Goal: Task Accomplishment & Management: Complete application form

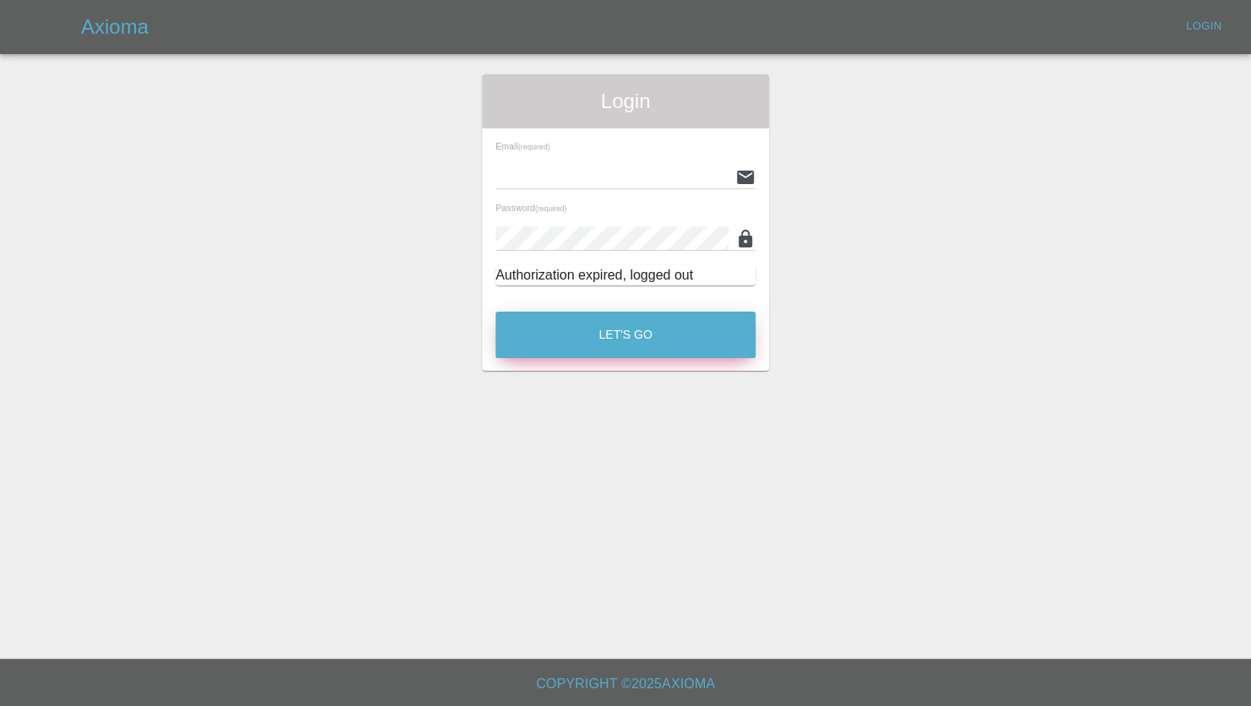
type input "[PERSON_NAME][EMAIL_ADDRESS][PERSON_NAME][DOMAIN_NAME]"
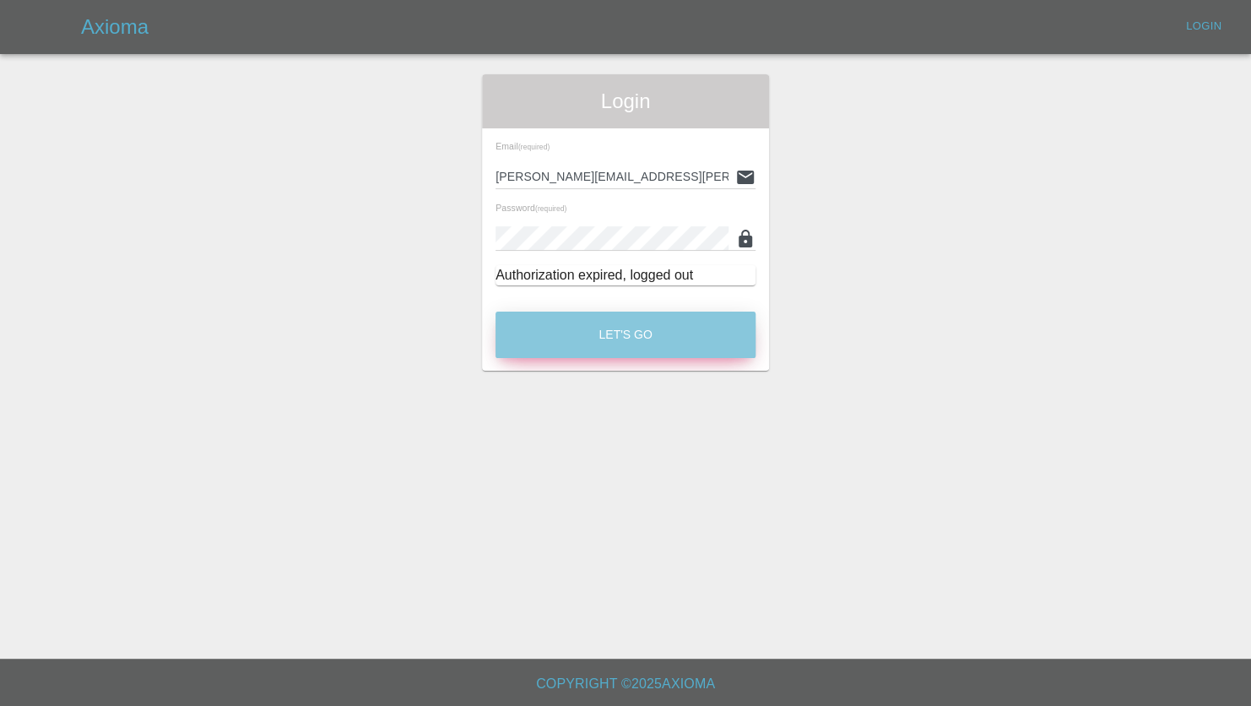
click at [639, 338] on button "Let's Go" at bounding box center [625, 334] width 260 height 46
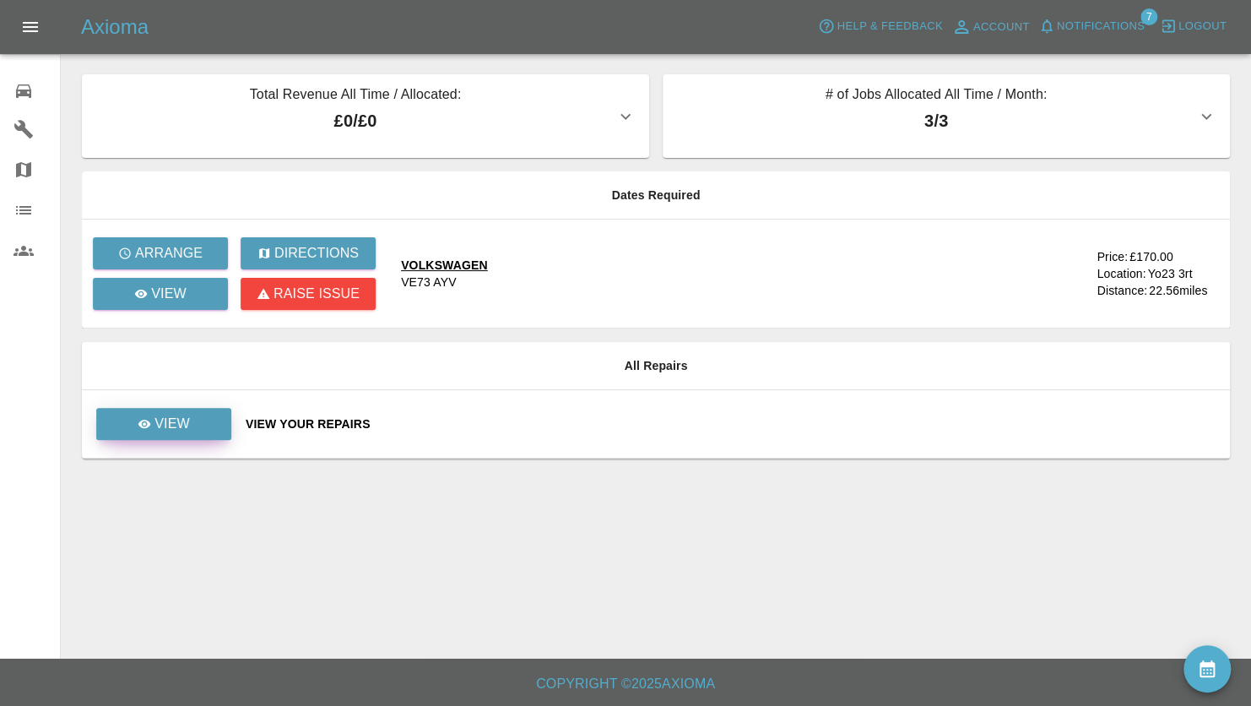
click at [172, 425] on p "View" at bounding box center [171, 424] width 35 height 20
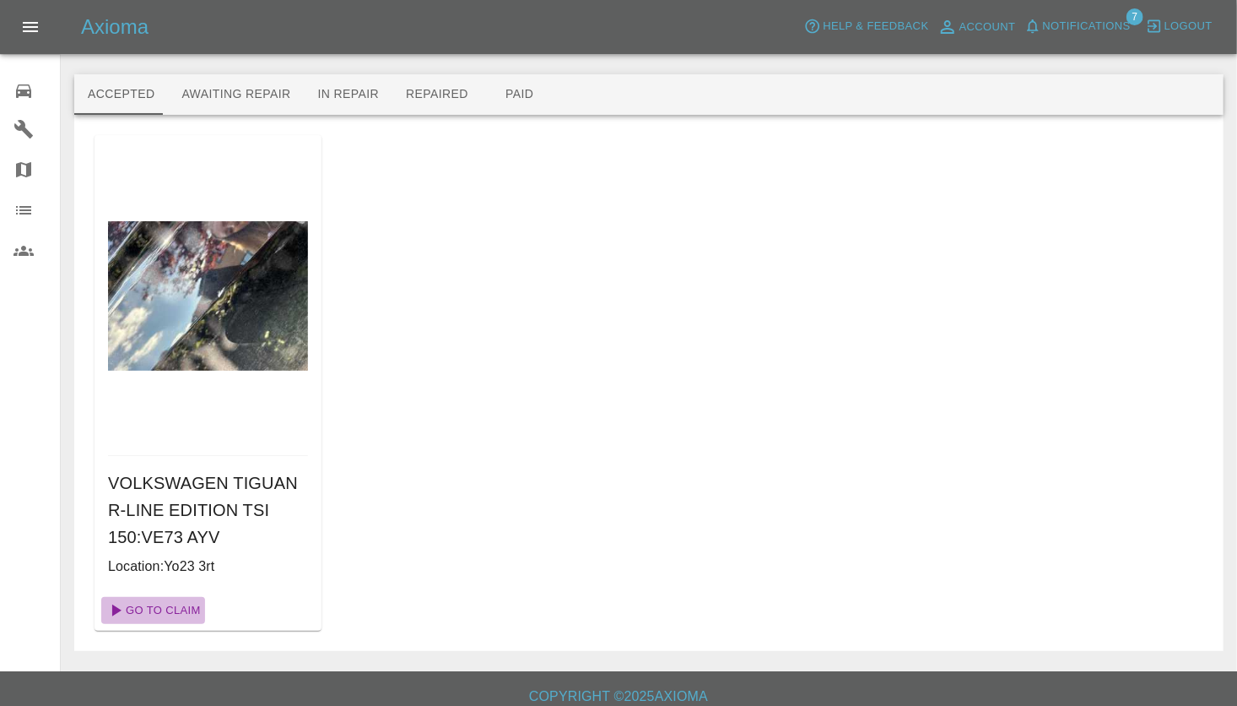
click at [165, 607] on link "Go To Claim" at bounding box center [153, 610] width 104 height 27
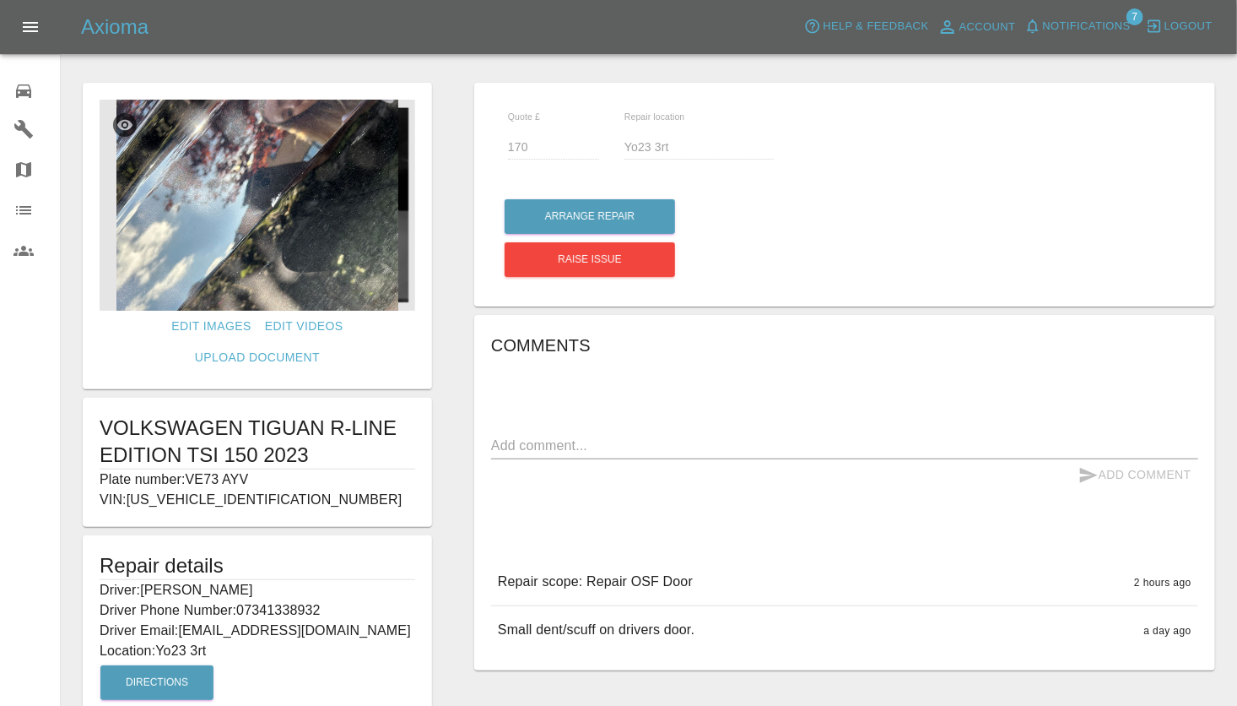
click at [183, 226] on img at bounding box center [258, 205] width 316 height 211
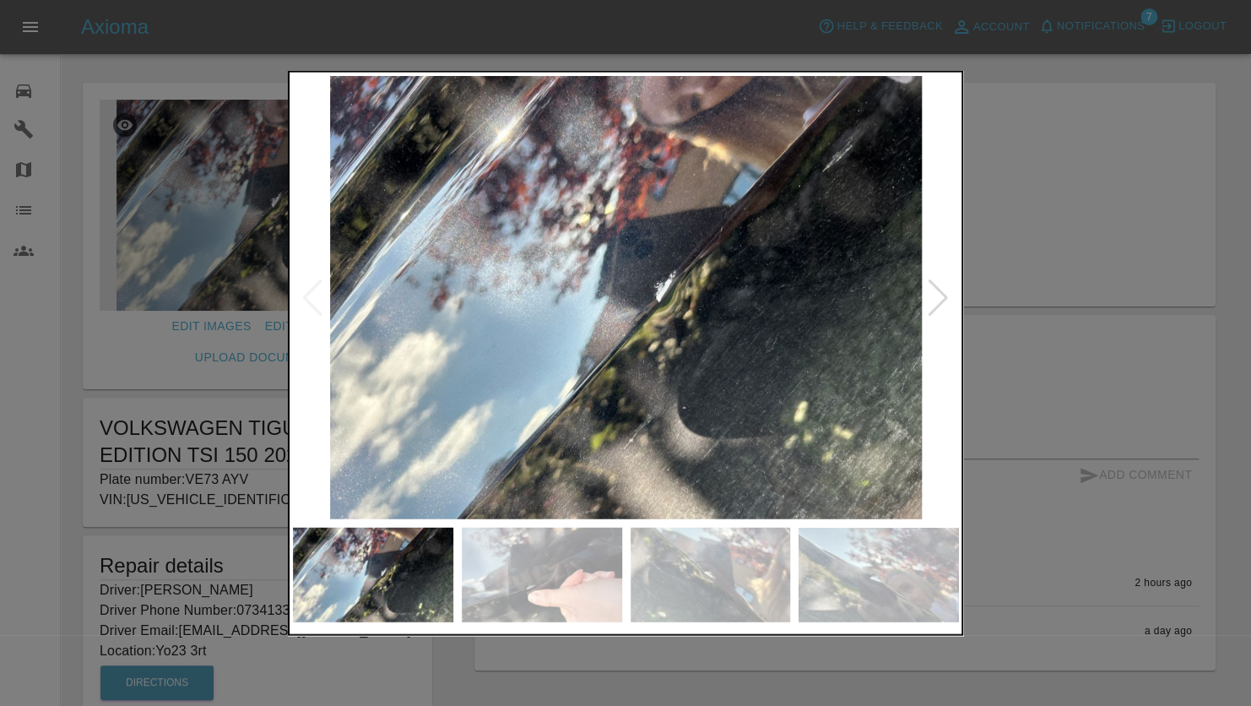
click at [944, 304] on div at bounding box center [938, 297] width 23 height 37
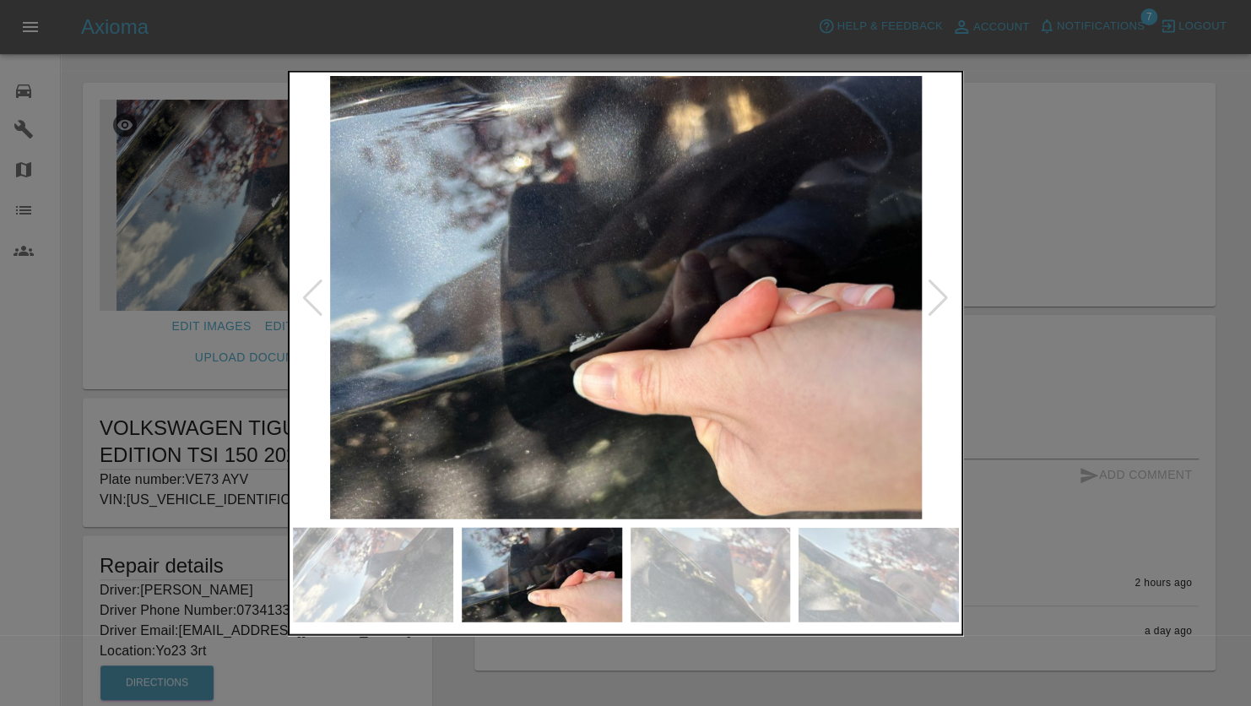
click at [944, 304] on div at bounding box center [938, 297] width 23 height 37
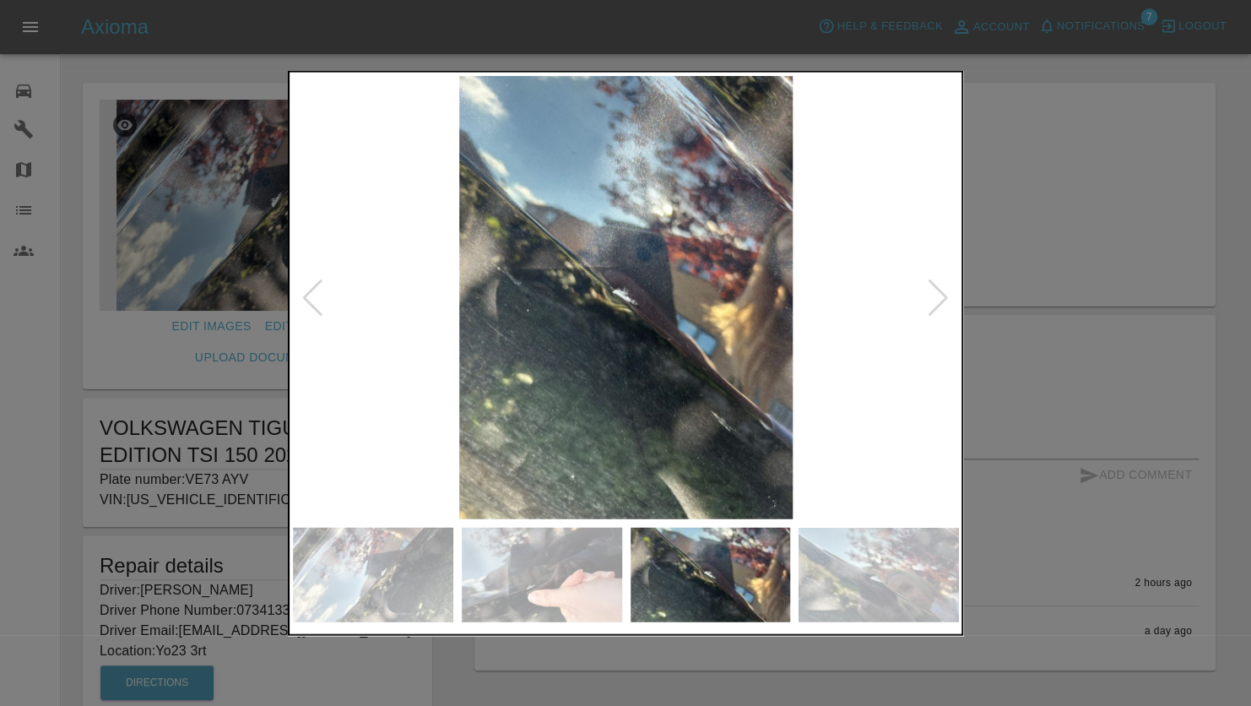
click at [944, 304] on div at bounding box center [938, 297] width 23 height 37
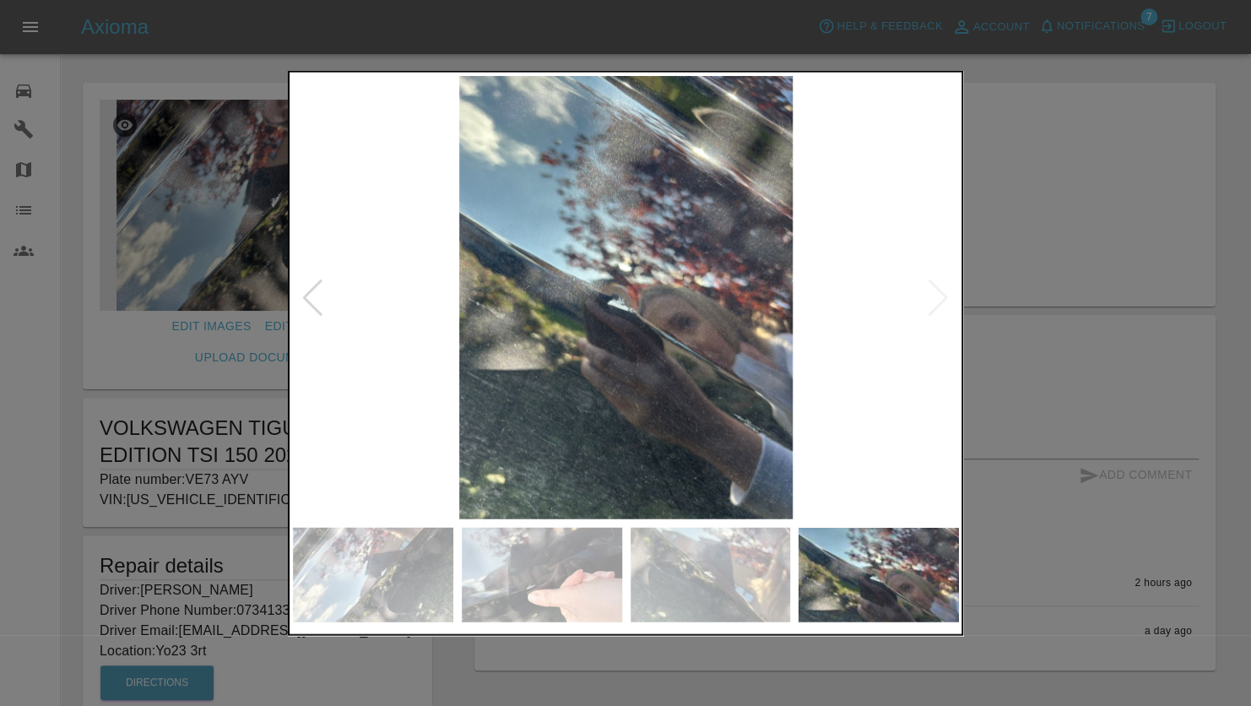
click at [944, 304] on img at bounding box center [626, 297] width 666 height 443
click at [312, 290] on div at bounding box center [312, 297] width 23 height 37
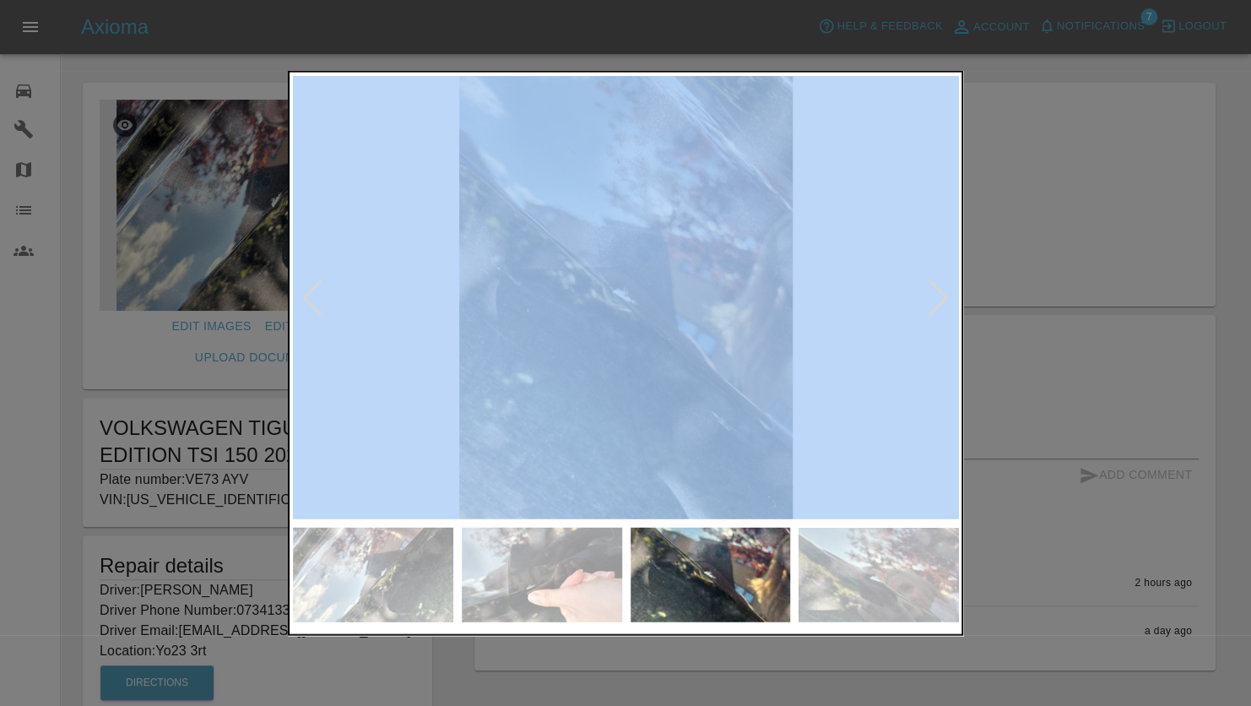
click at [311, 291] on div at bounding box center [312, 297] width 23 height 37
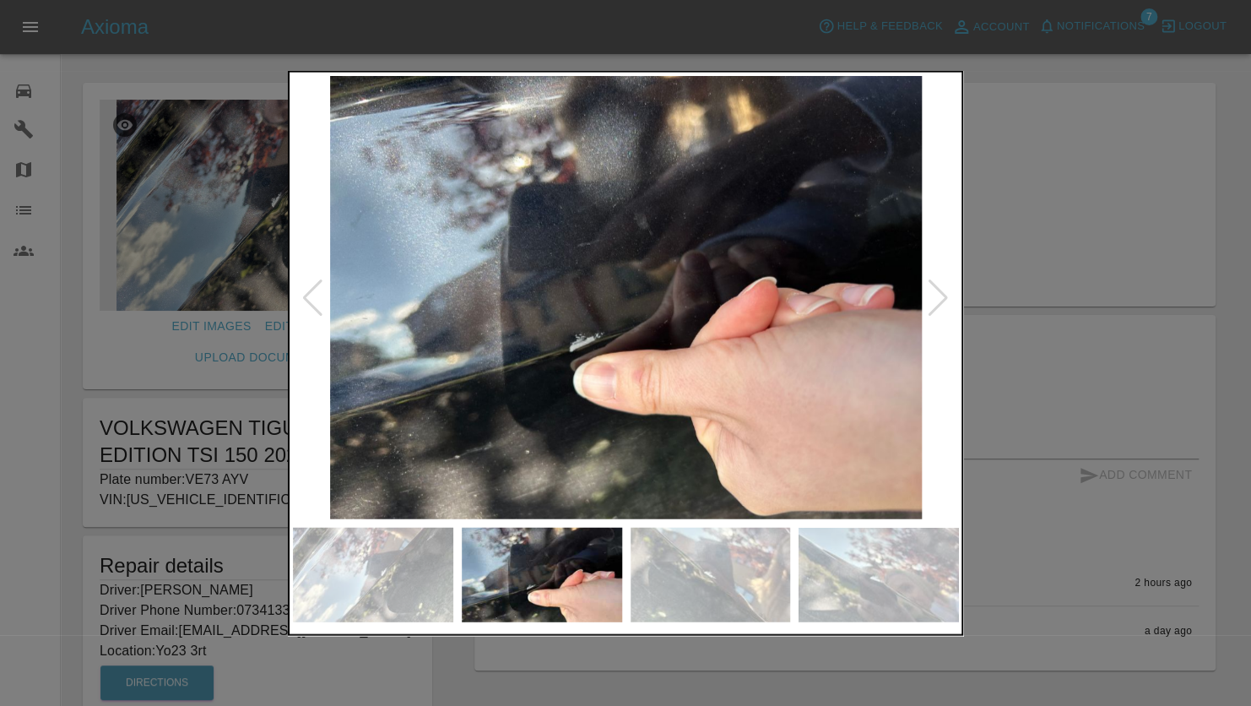
click at [1076, 206] on div at bounding box center [625, 353] width 1251 height 706
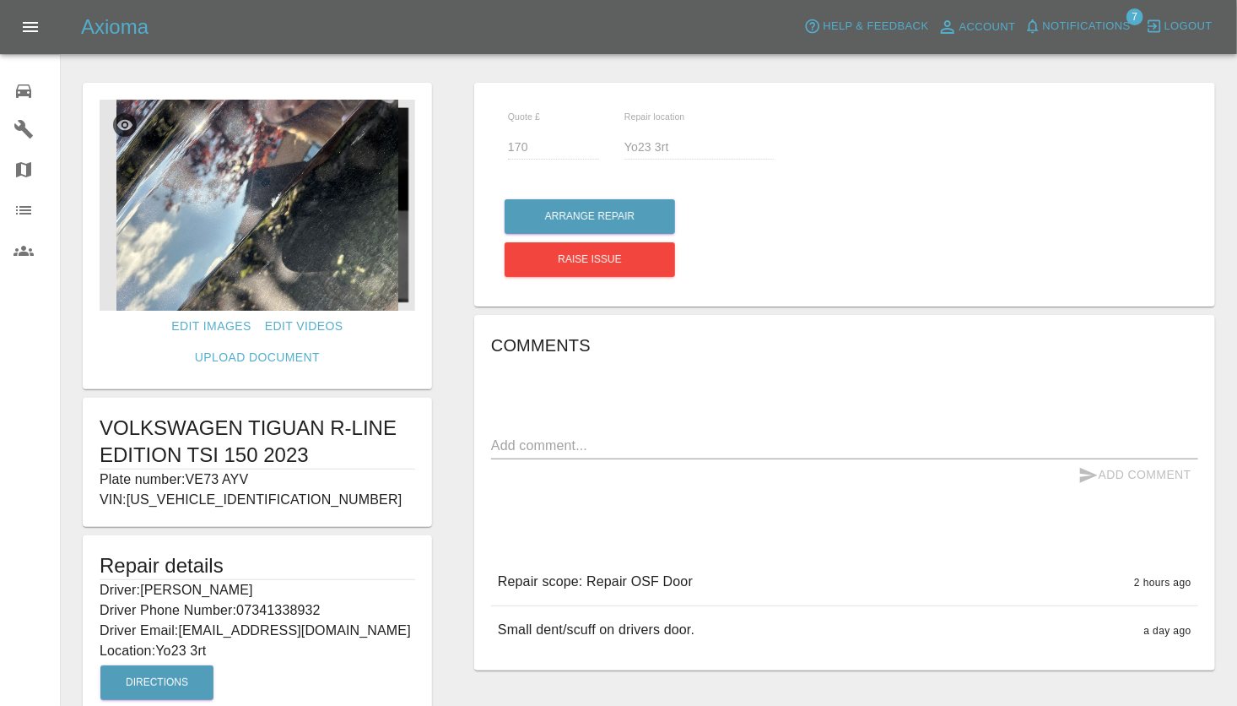
click at [436, 550] on form "Edit Images Edit Videos Upload Document VOLKSWAGEN TIGUAN R-LINE EDITION TSI 15…" at bounding box center [257, 437] width 366 height 708
click at [176, 253] on img at bounding box center [258, 205] width 316 height 211
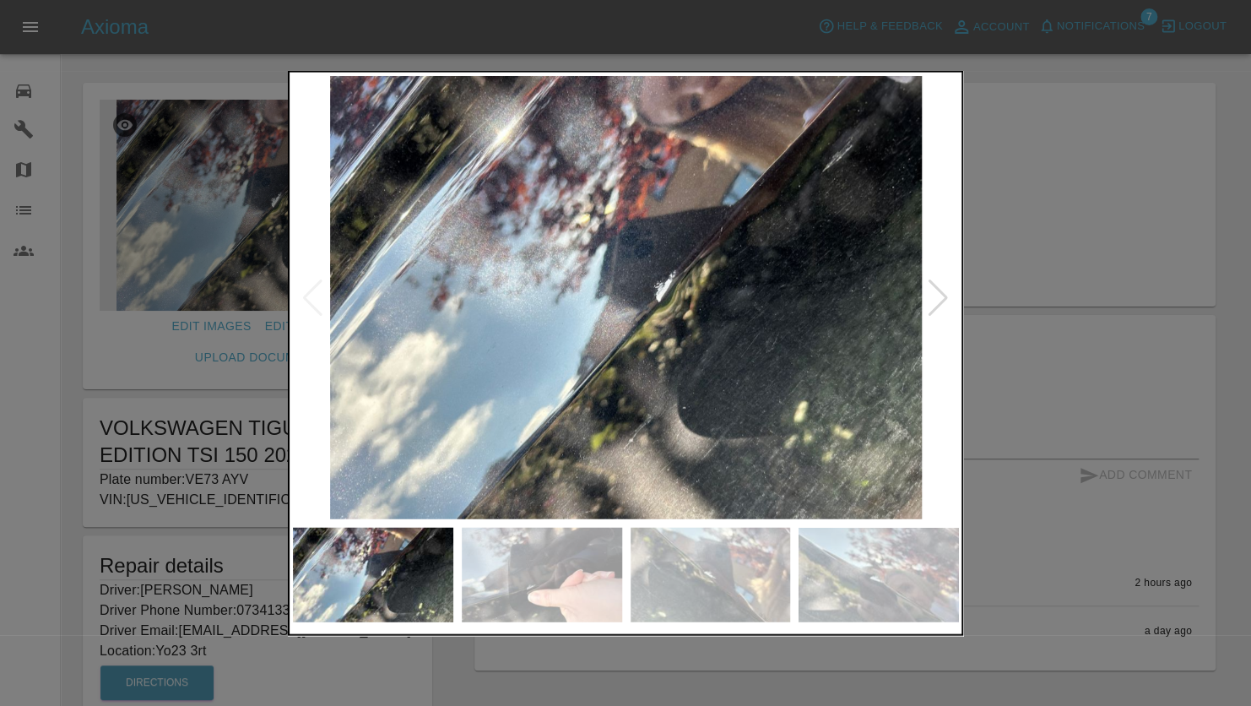
click at [516, 585] on img at bounding box center [542, 575] width 160 height 94
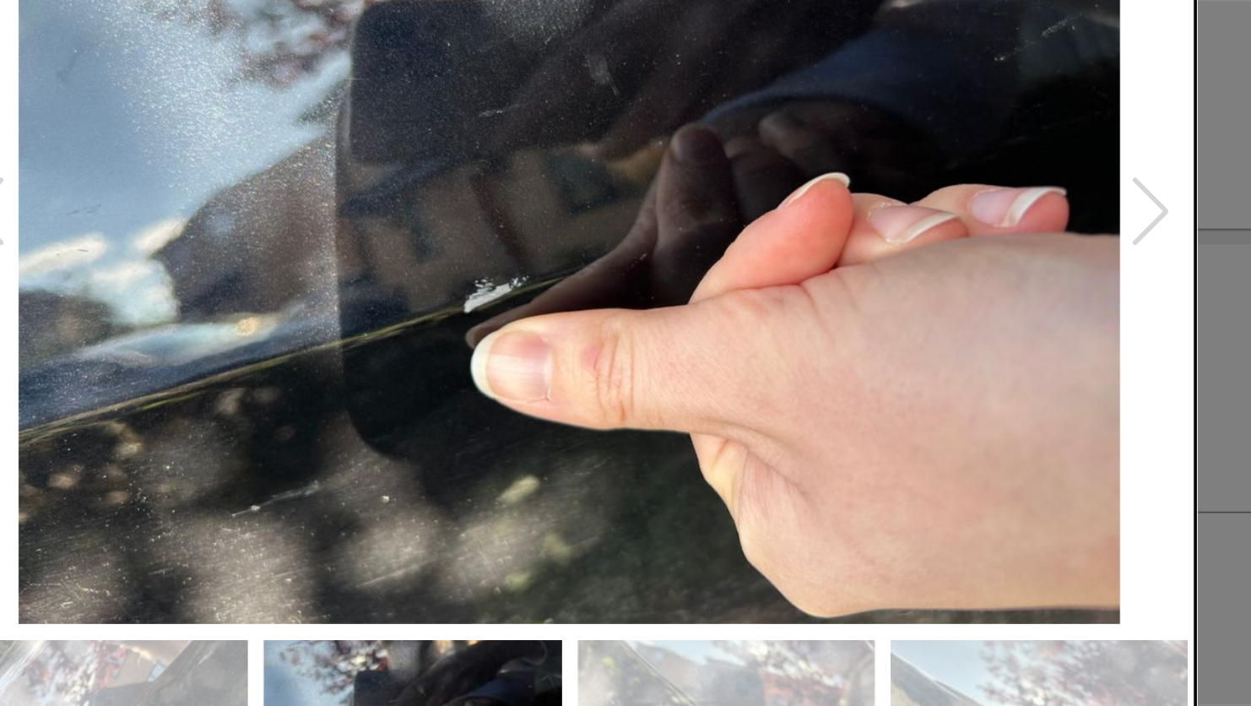
click at [945, 300] on div at bounding box center [938, 297] width 23 height 37
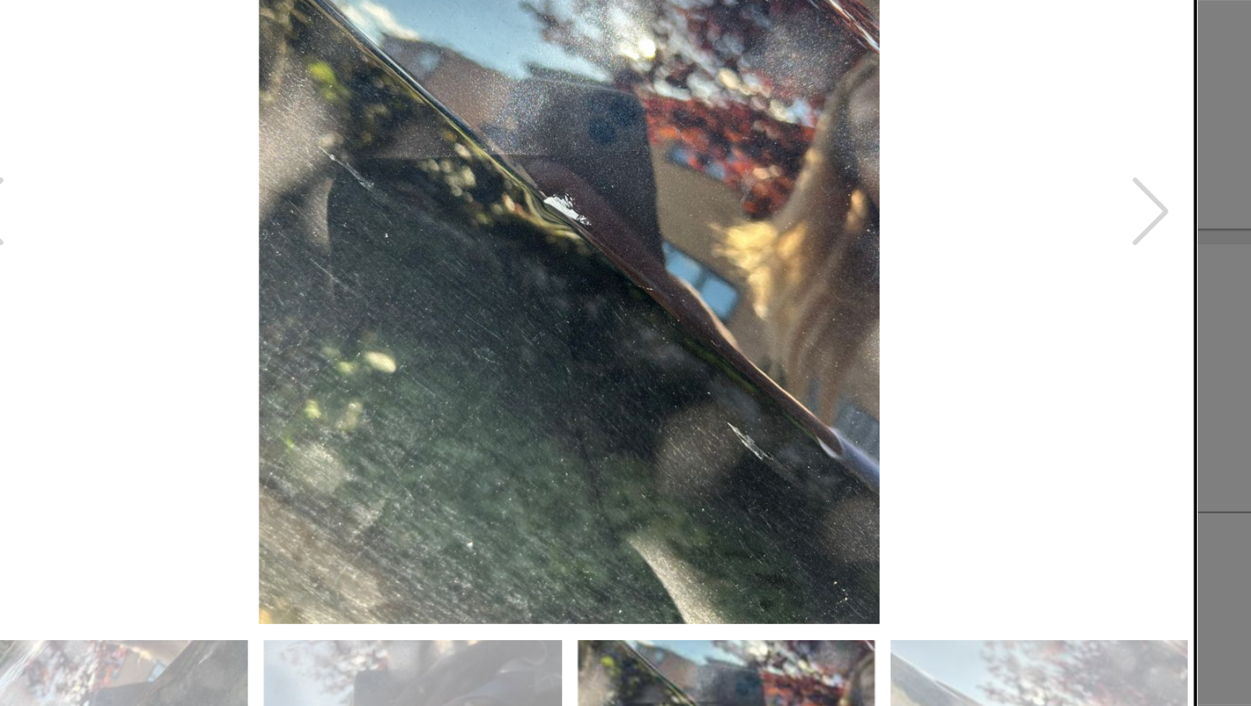
click at [945, 300] on div at bounding box center [938, 297] width 23 height 37
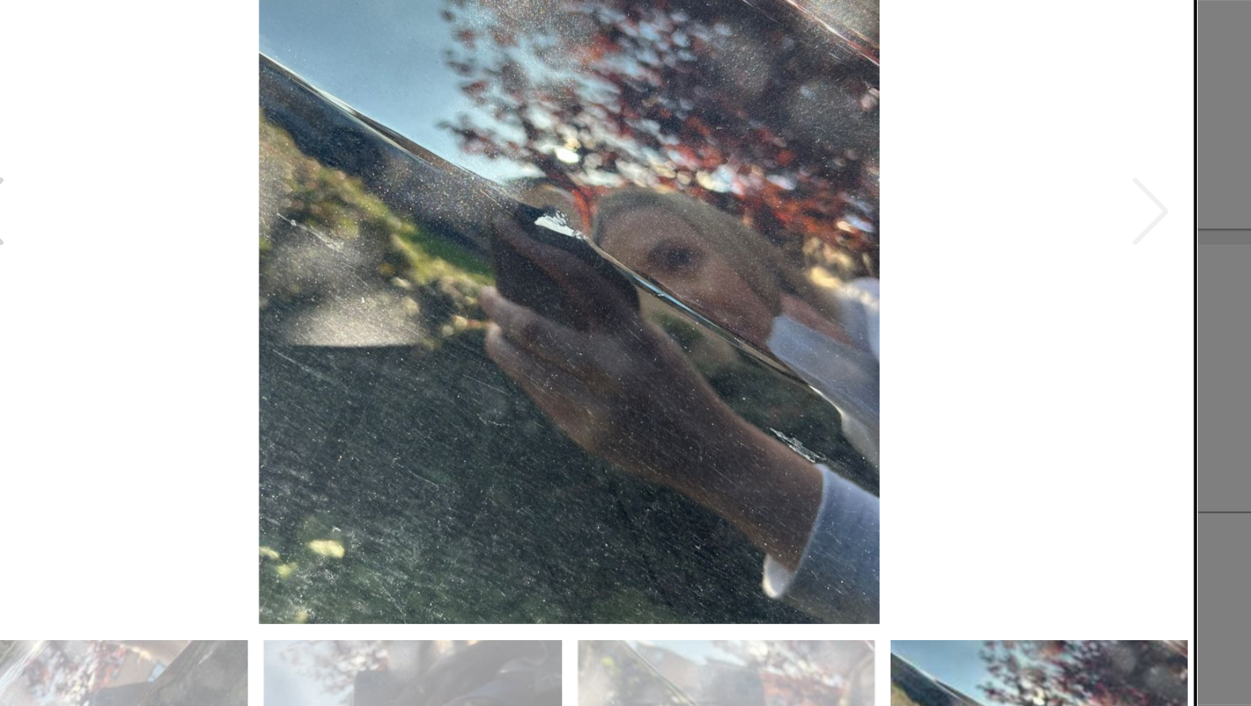
click at [945, 300] on img at bounding box center [626, 297] width 666 height 443
click at [322, 313] on div at bounding box center [312, 297] width 23 height 37
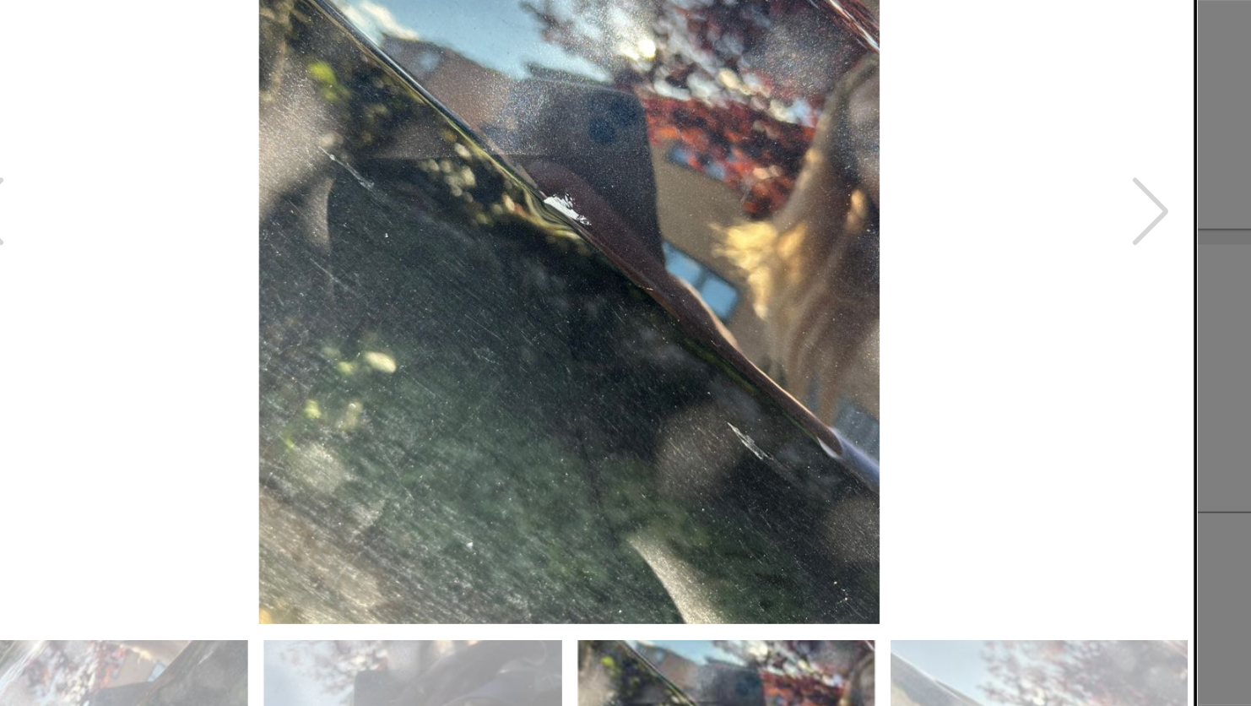
click at [322, 313] on div at bounding box center [312, 297] width 23 height 37
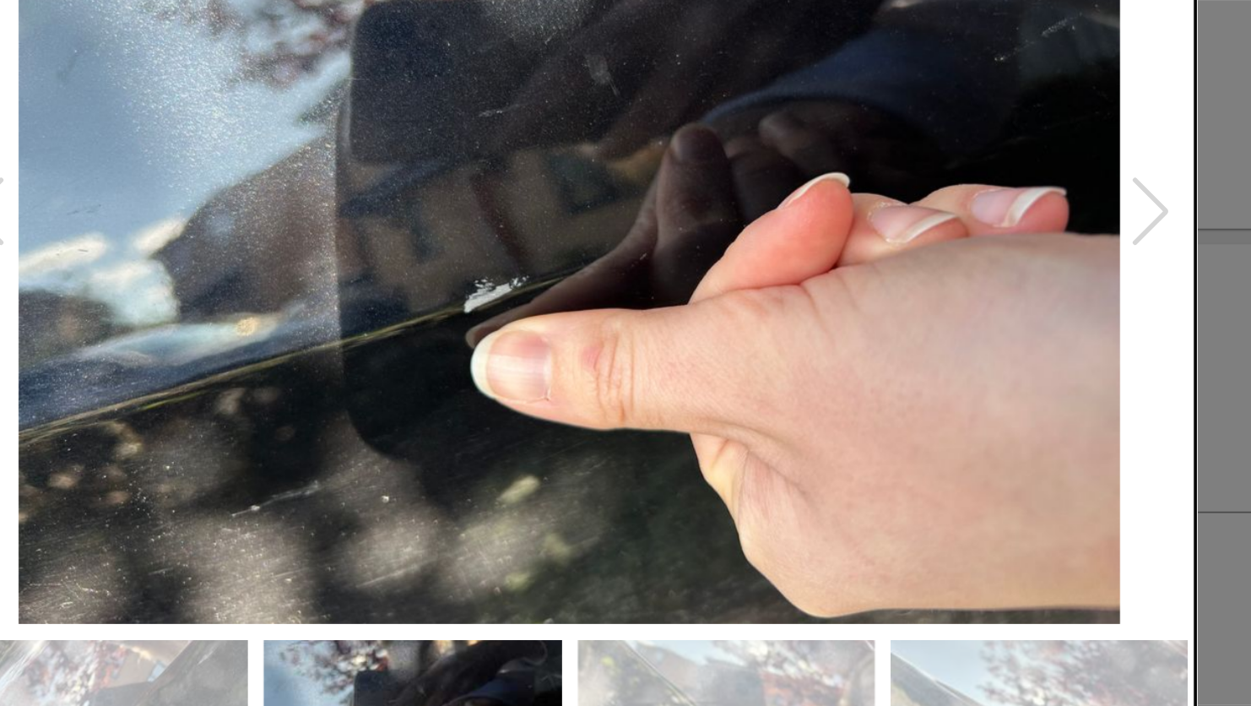
click at [322, 313] on div at bounding box center [312, 297] width 23 height 37
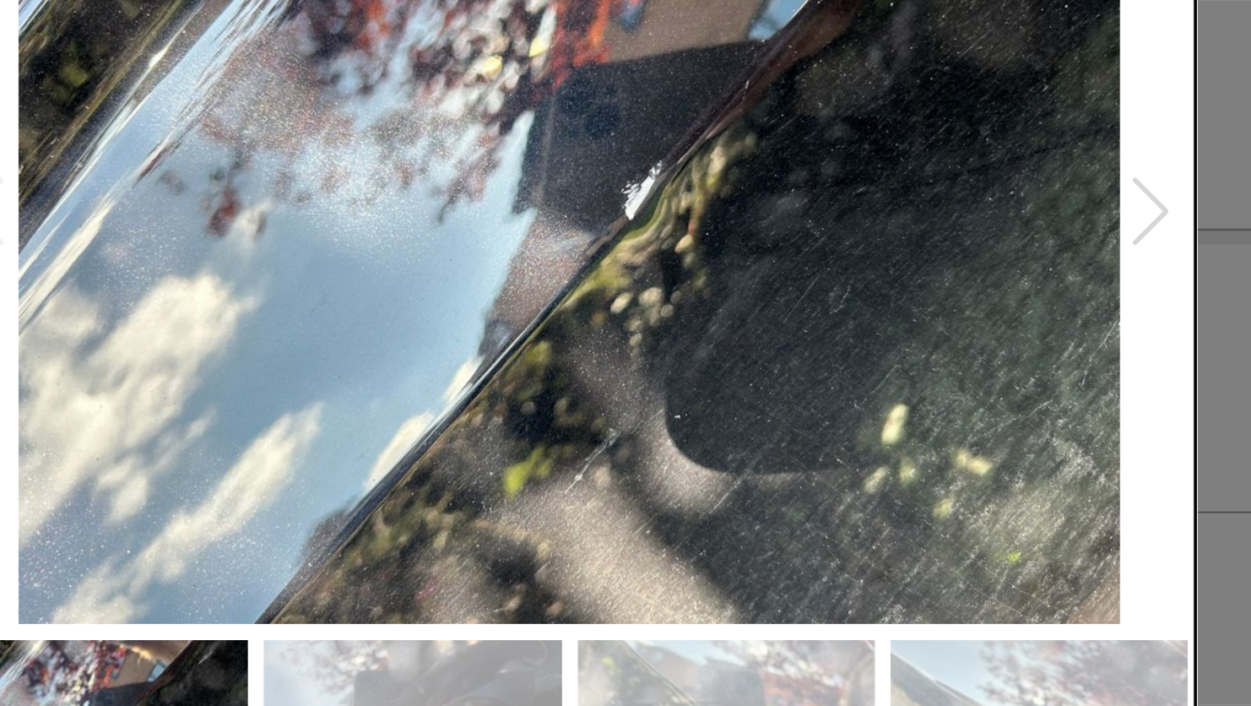
click at [322, 313] on img at bounding box center [626, 297] width 666 height 443
click at [945, 296] on div at bounding box center [938, 297] width 23 height 37
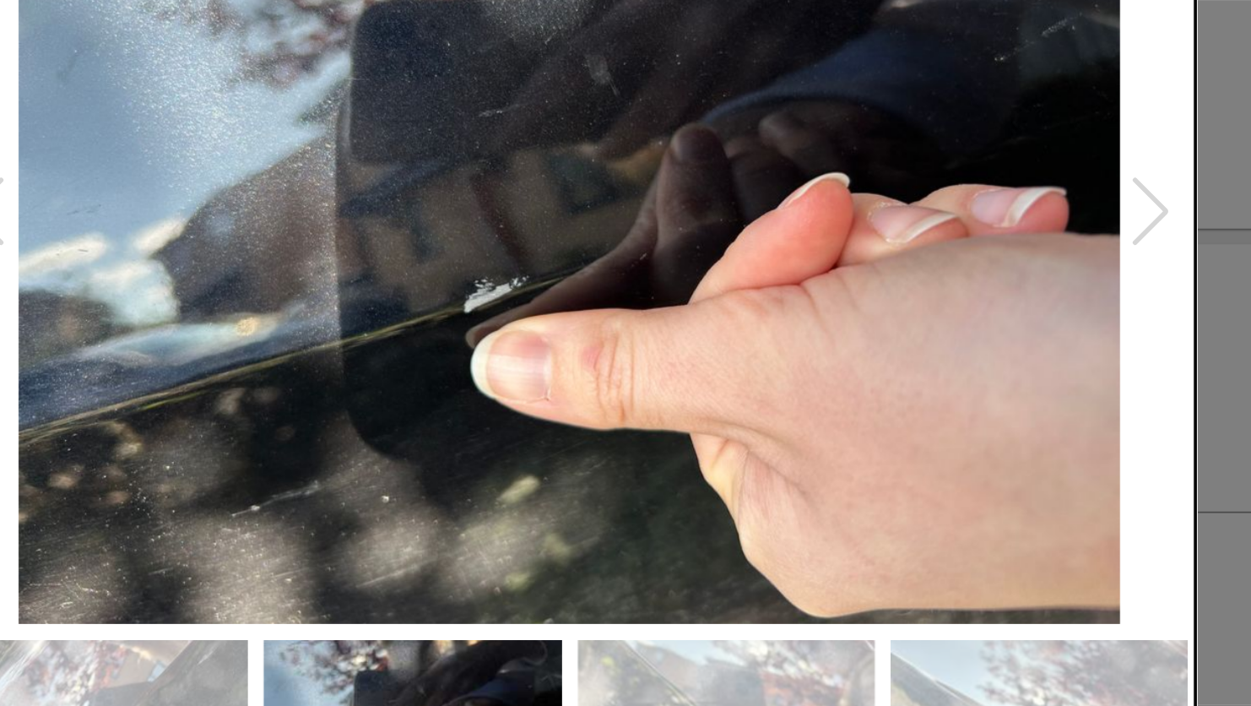
click at [945, 296] on div at bounding box center [938, 297] width 23 height 37
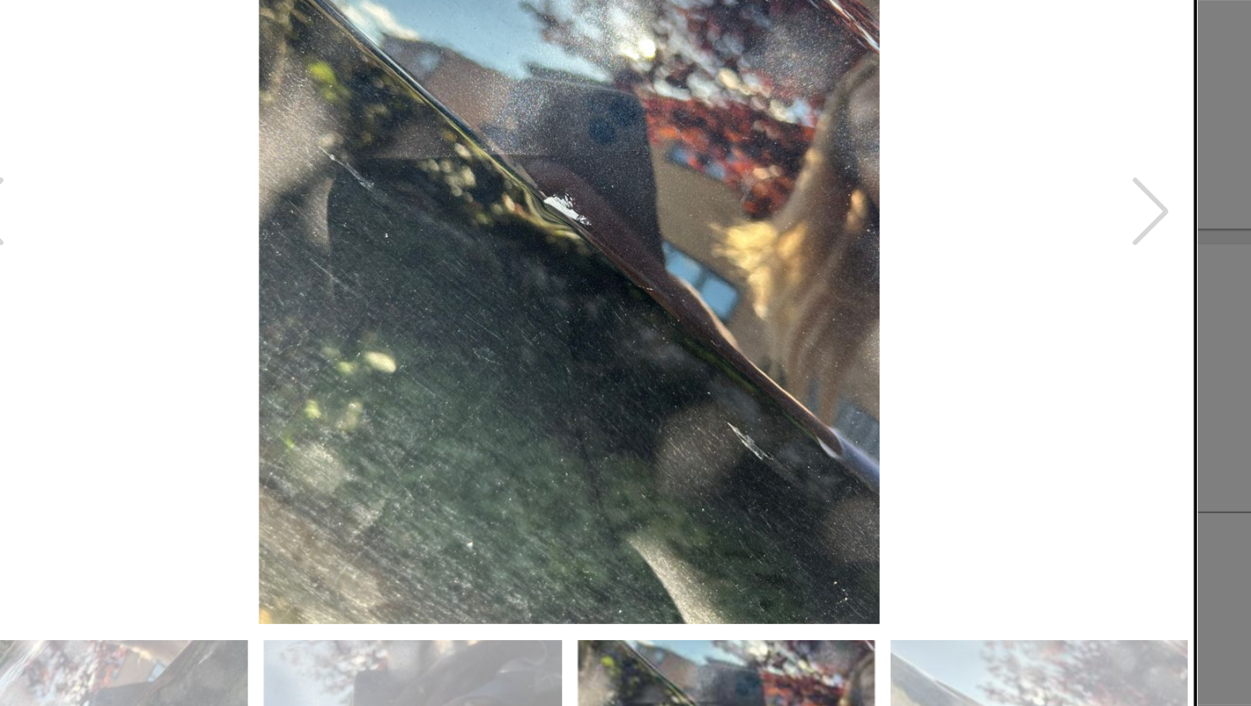
click at [945, 296] on div at bounding box center [938, 297] width 23 height 37
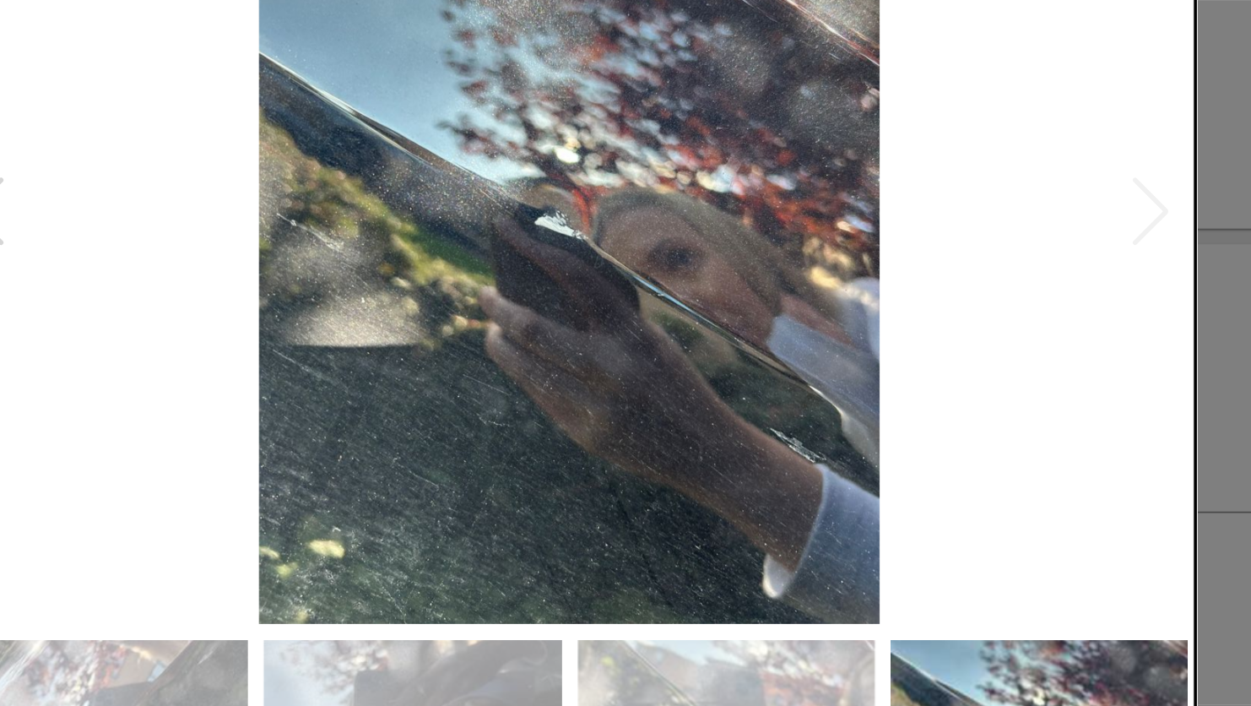
click at [945, 296] on img at bounding box center [626, 297] width 666 height 443
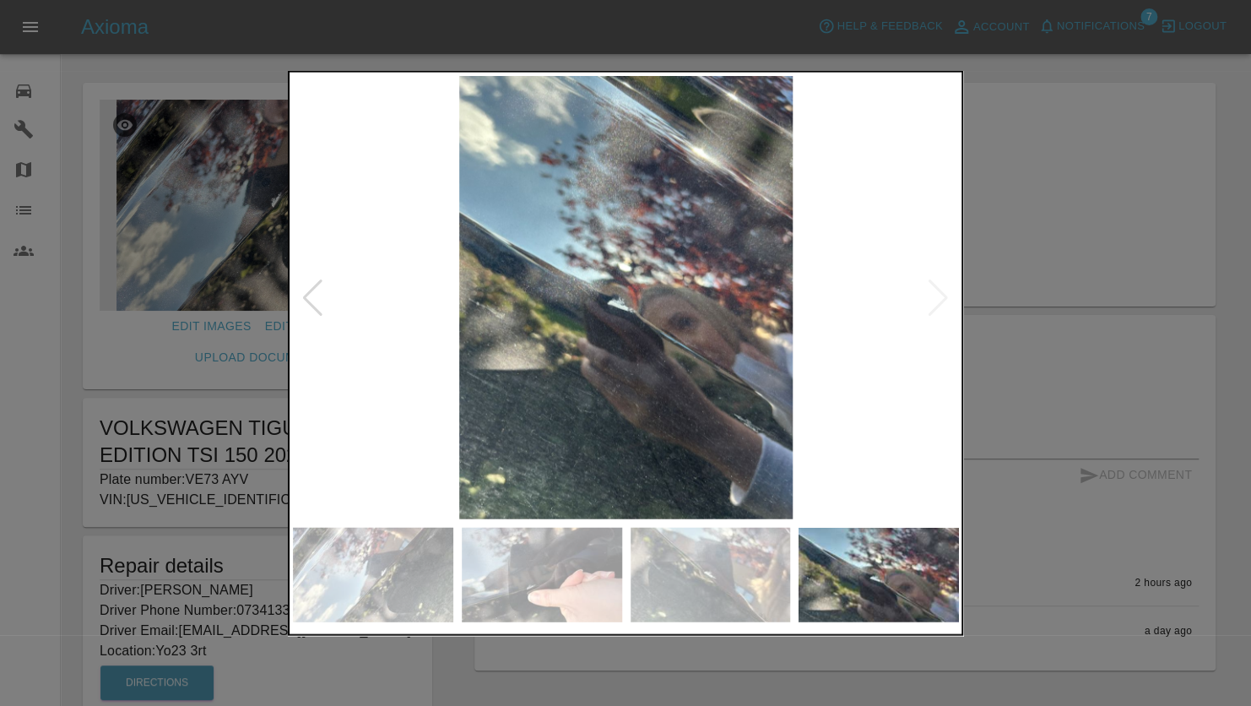
click at [60, 182] on div at bounding box center [625, 353] width 1251 height 706
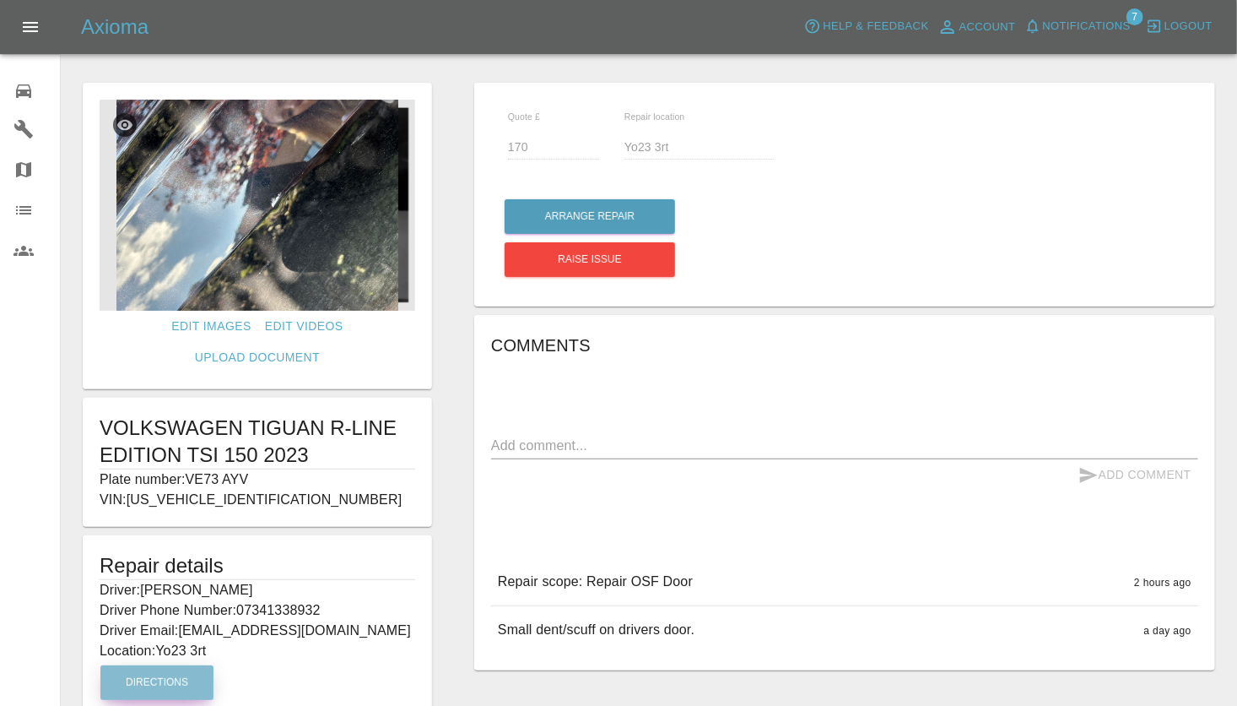
click at [173, 665] on button "Directions" at bounding box center [156, 682] width 113 height 35
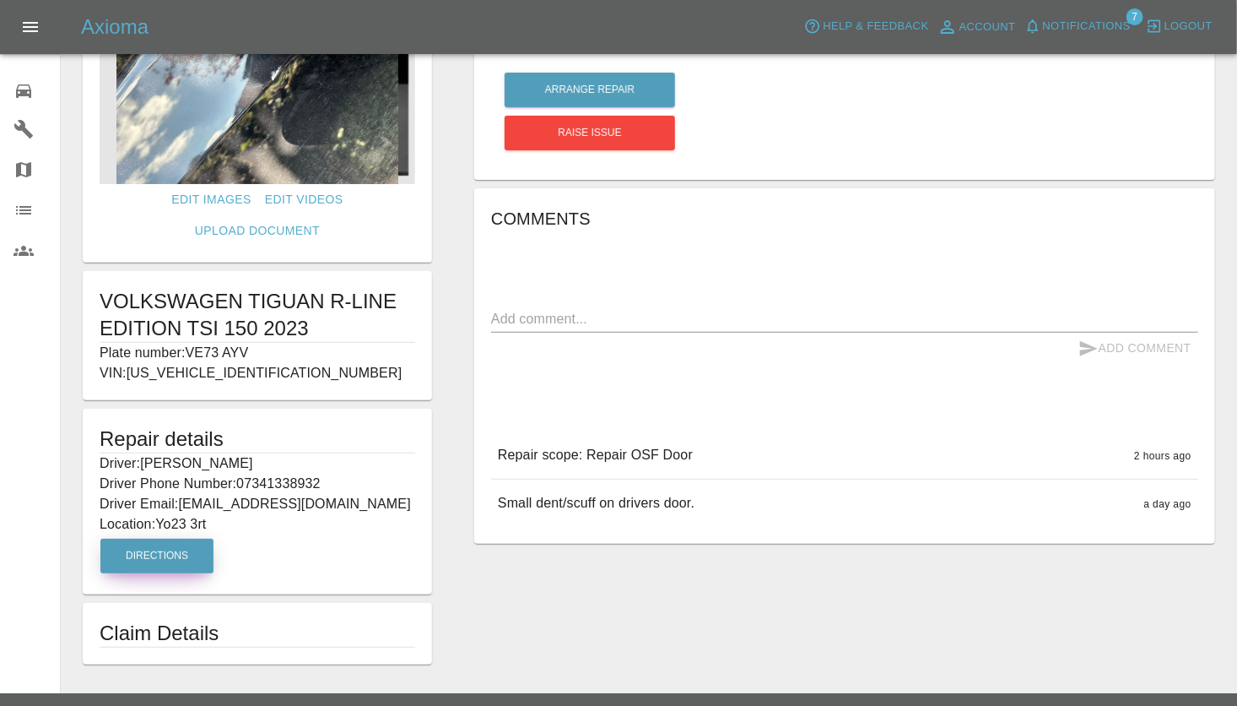
scroll to position [130, 0]
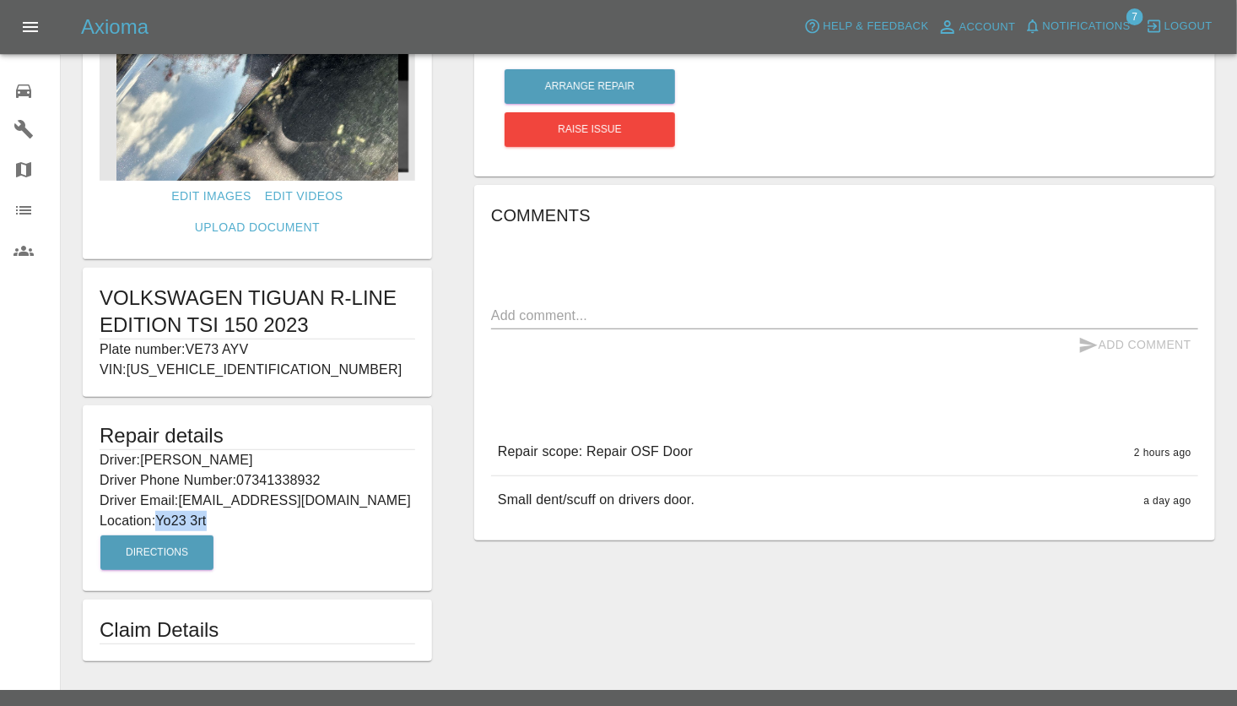
drag, startPoint x: 216, startPoint y: 492, endPoint x: 162, endPoint y: 495, distance: 54.1
click at [162, 511] on p "Location: Yo23 3rt" at bounding box center [258, 521] width 316 height 20
copy p "Yo23 3rt"
click at [479, 614] on div "Quote £ 170 Repair location Yo23 3rt Arrange Repair Raise issue Comments x Add …" at bounding box center [844, 306] width 783 height 725
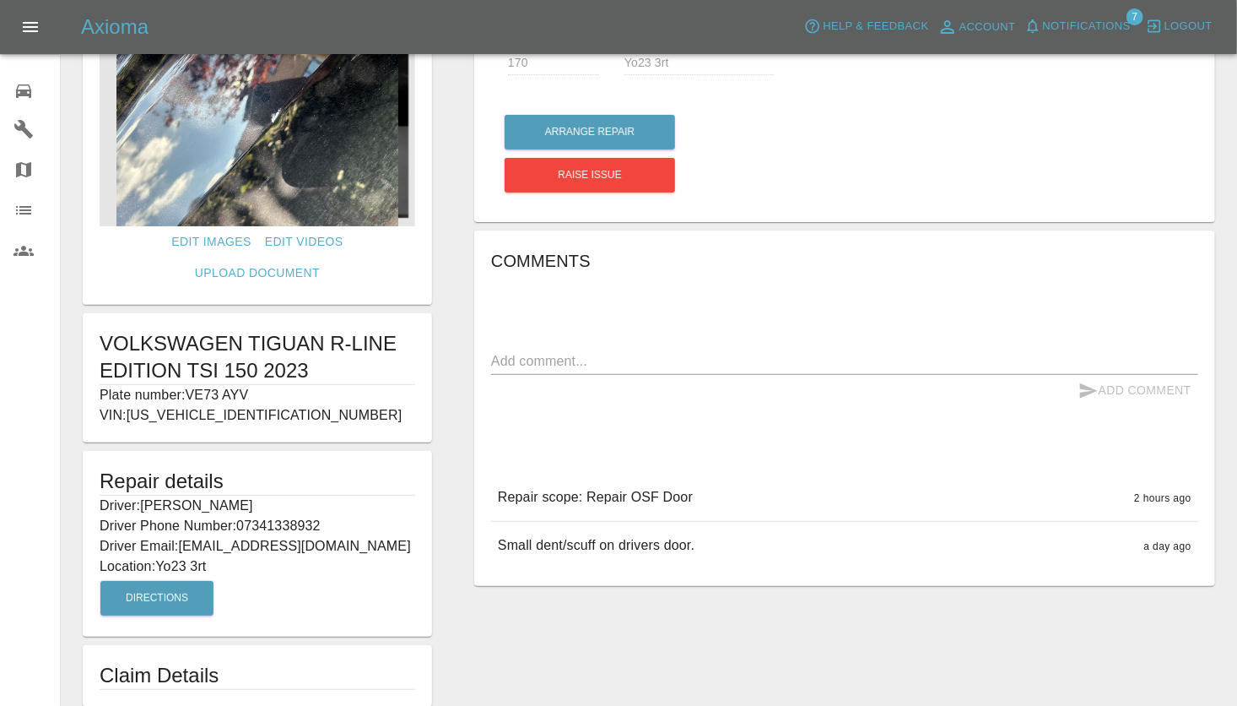
scroll to position [0, 0]
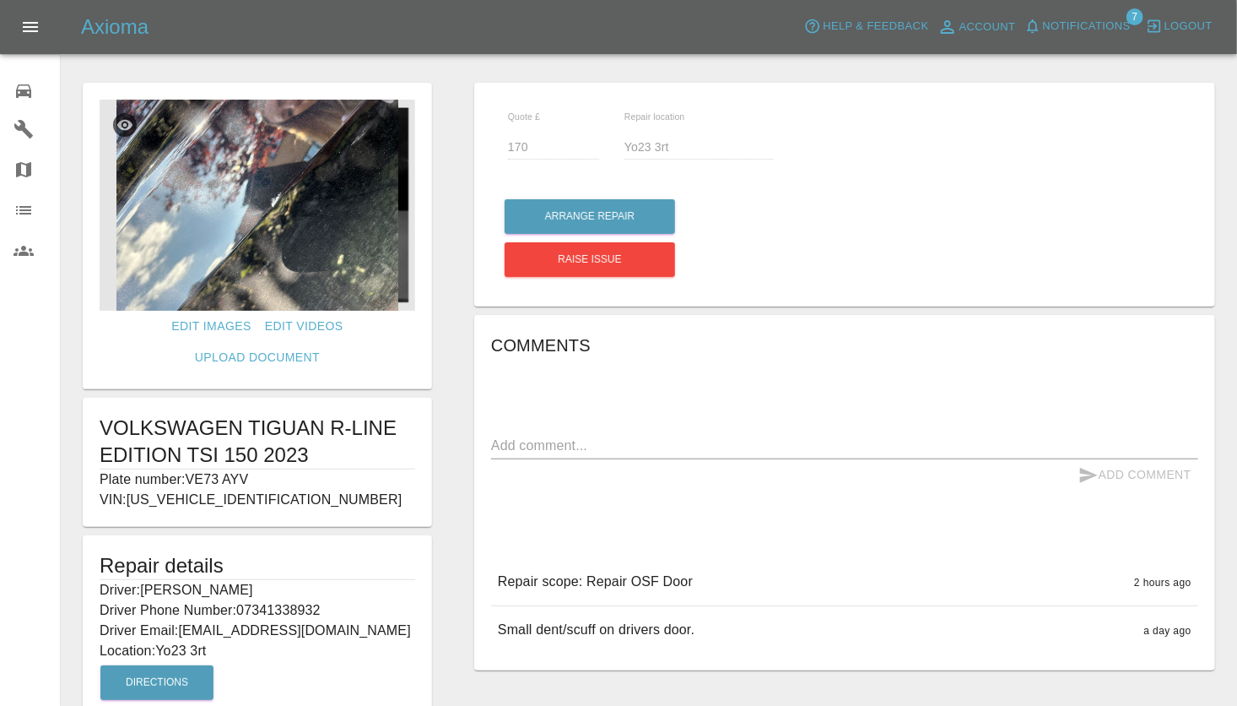
click at [261, 208] on img at bounding box center [258, 205] width 316 height 211
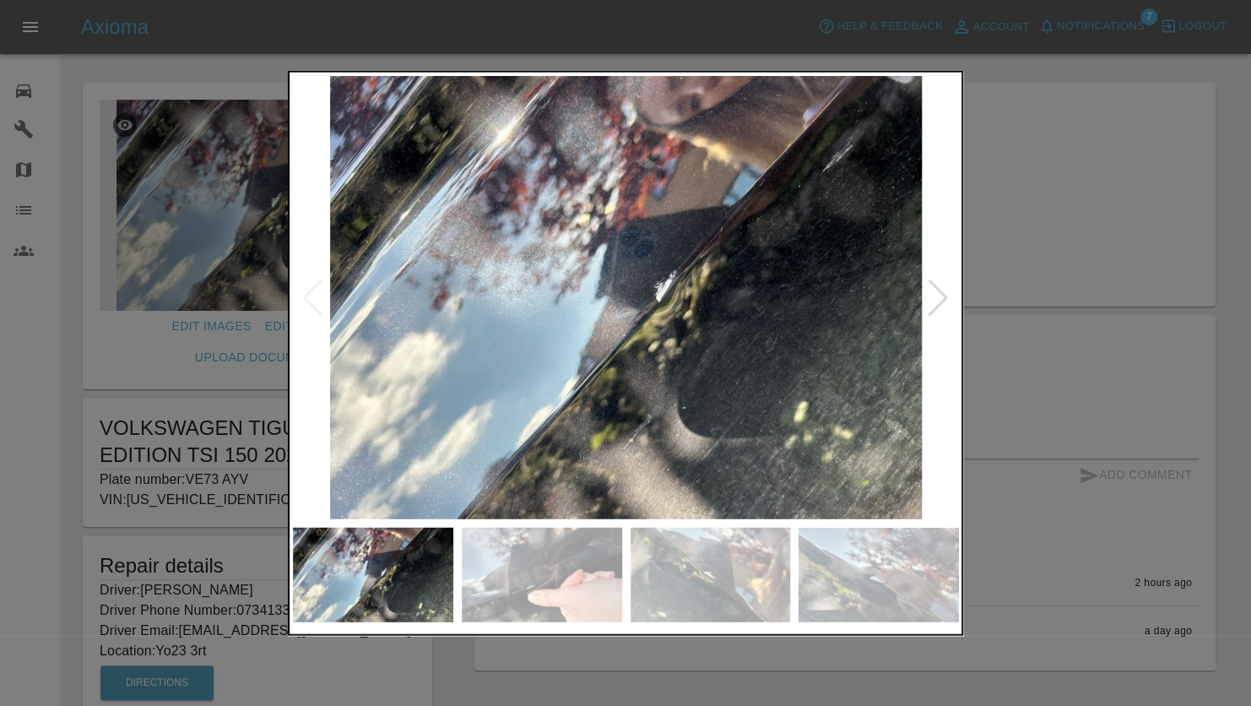
click at [944, 305] on div at bounding box center [938, 297] width 23 height 37
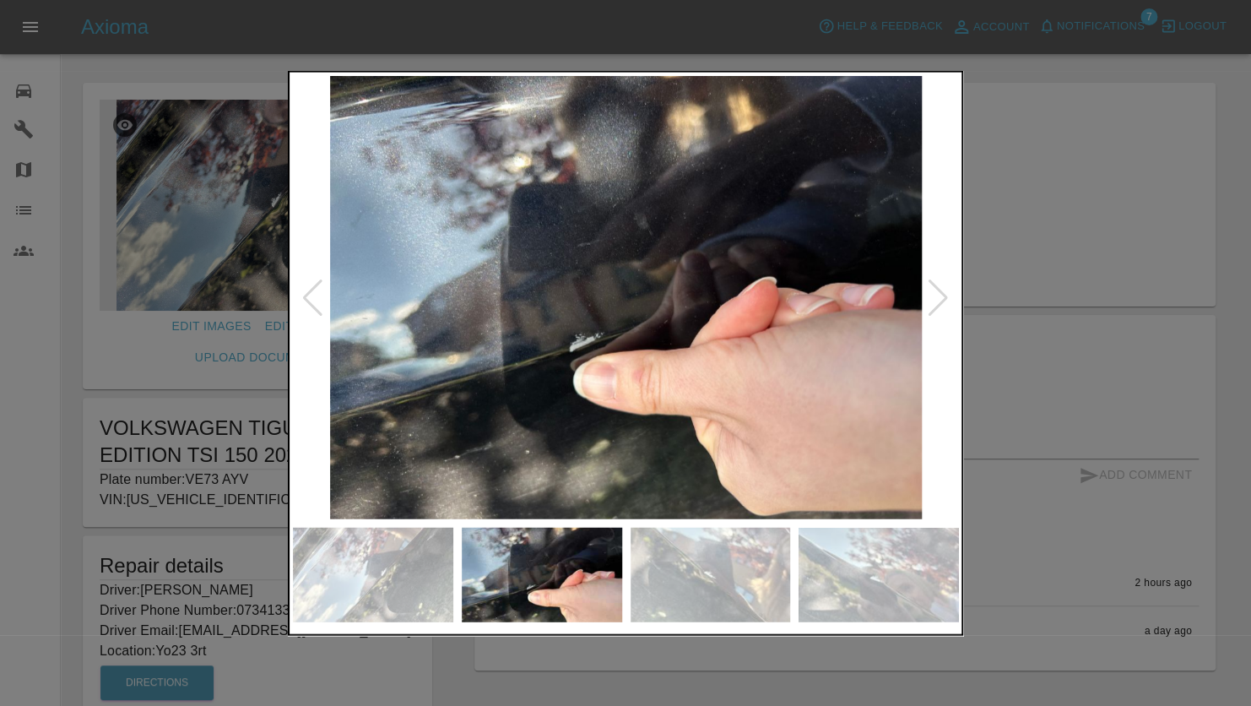
click at [311, 294] on div at bounding box center [312, 297] width 23 height 37
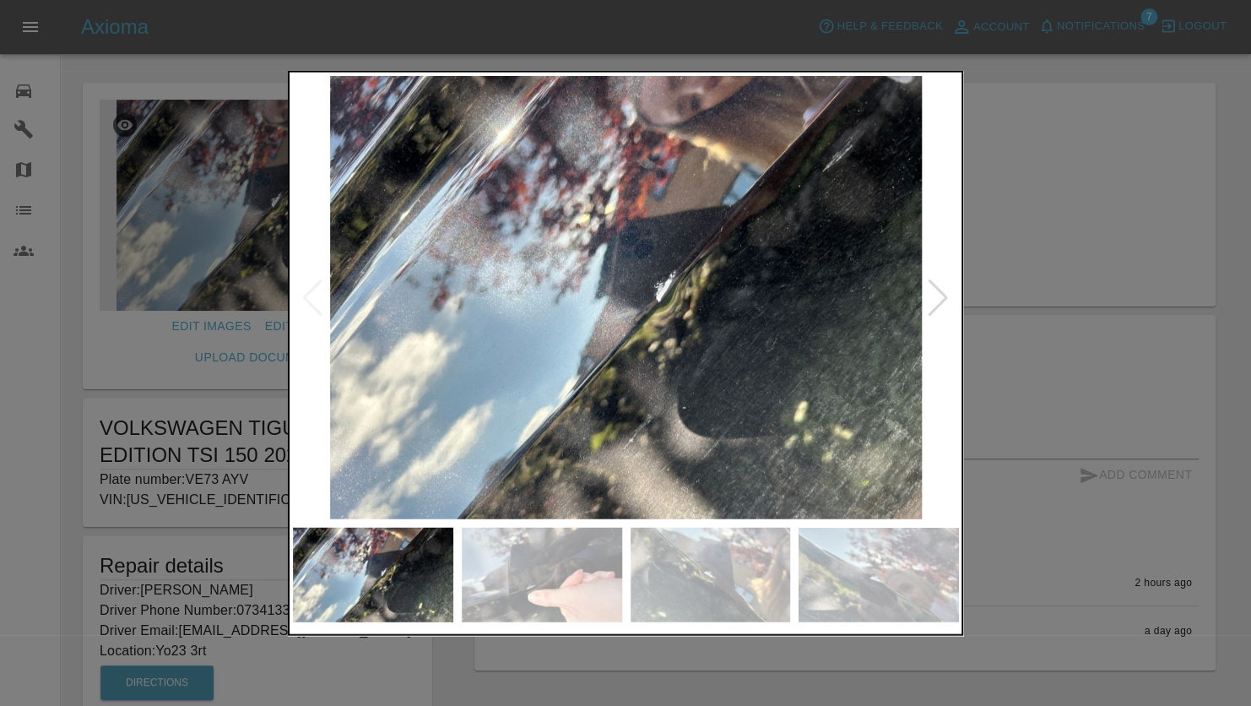
click at [311, 294] on img at bounding box center [626, 297] width 666 height 443
click at [949, 303] on div at bounding box center [938, 297] width 23 height 37
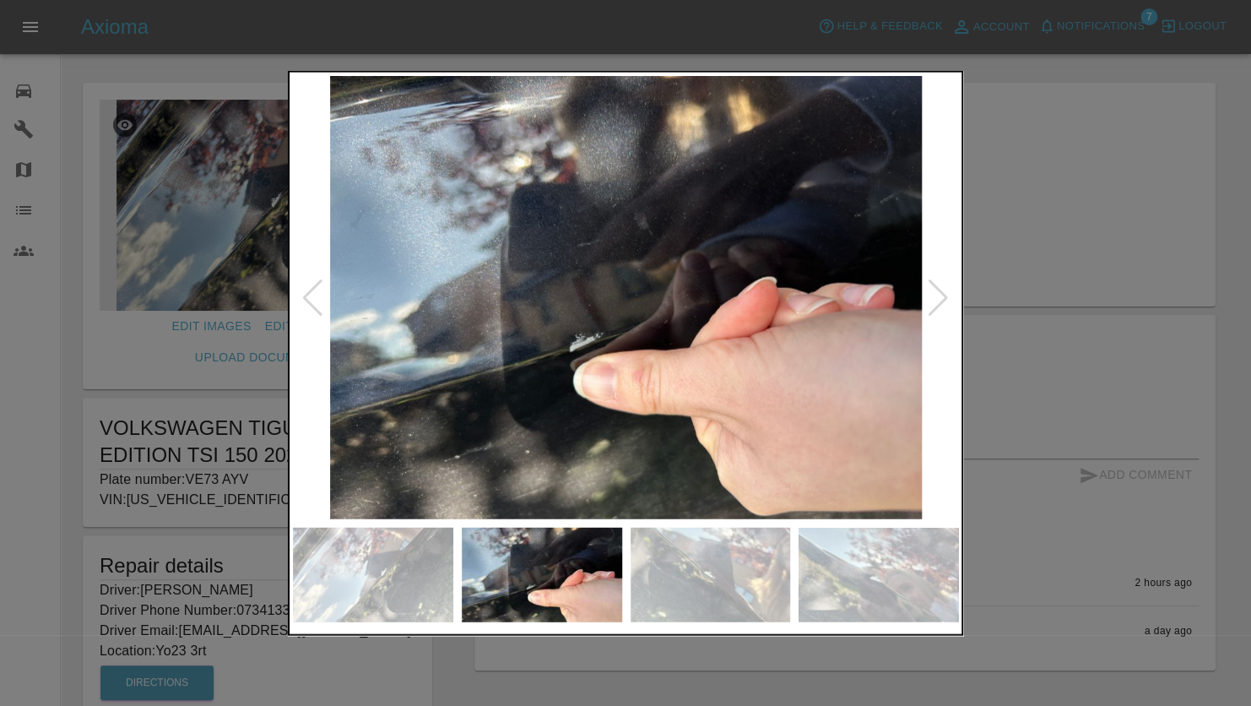
click at [949, 303] on div at bounding box center [938, 297] width 23 height 37
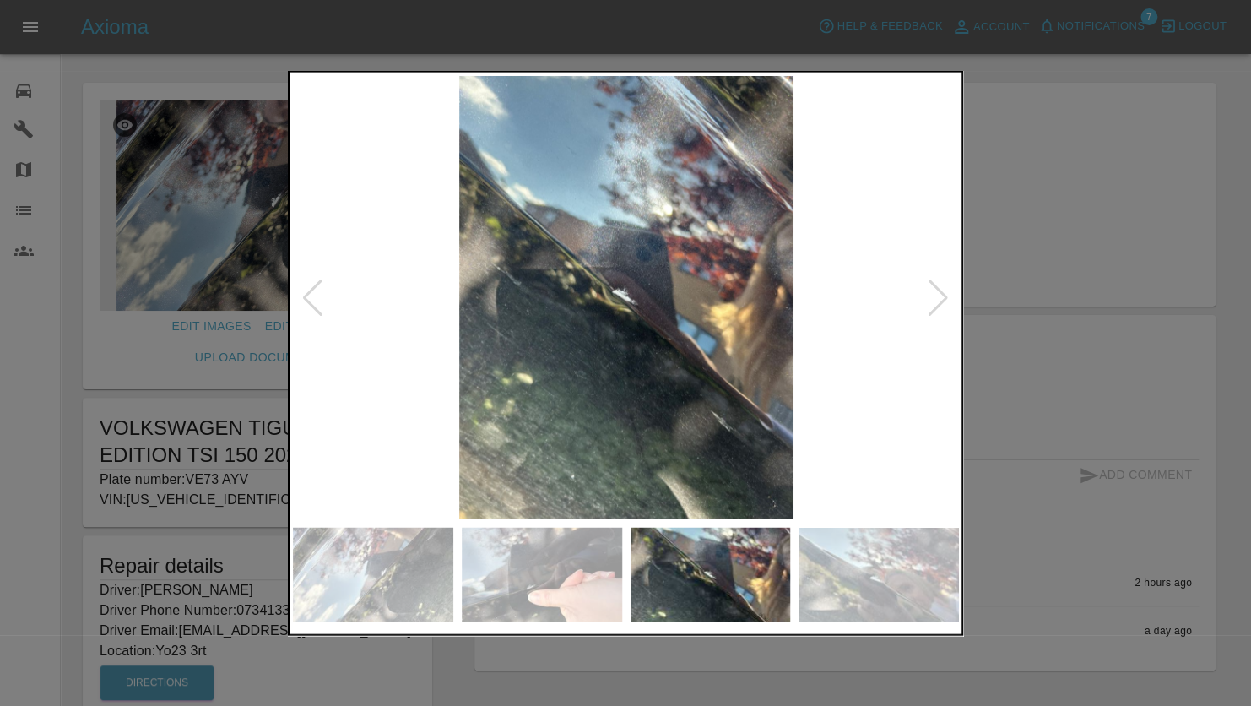
click at [949, 303] on div at bounding box center [938, 297] width 23 height 37
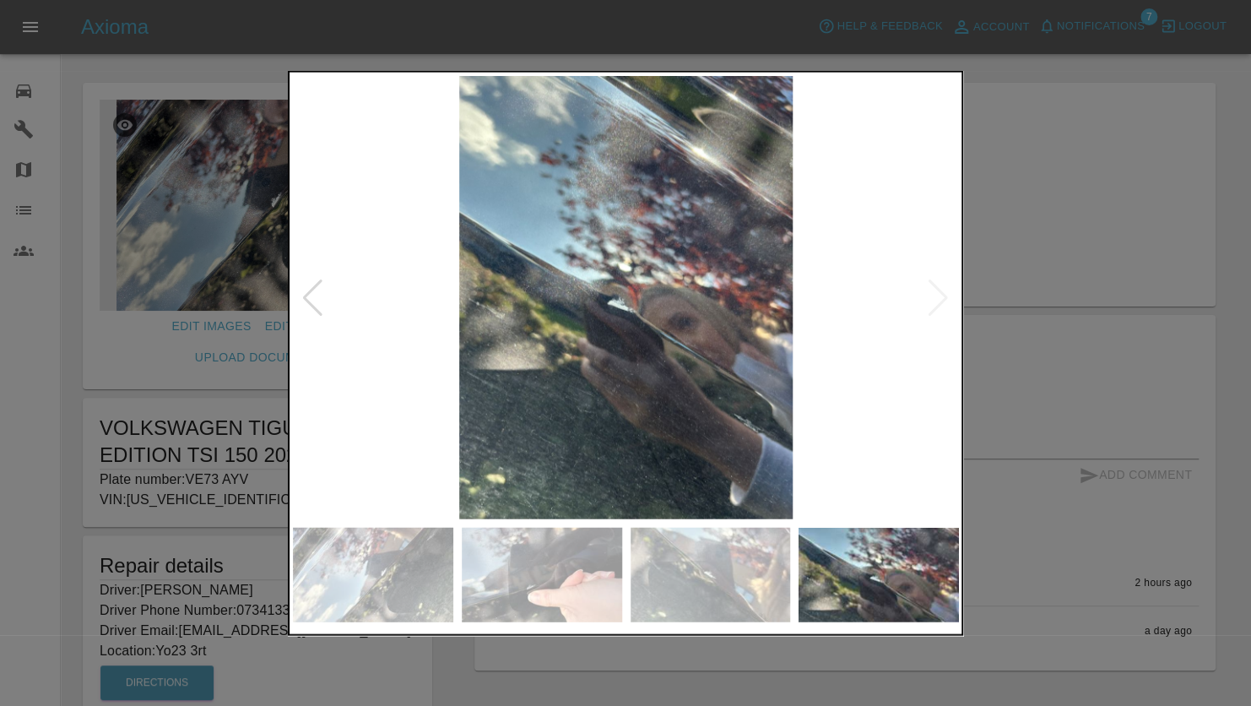
click at [950, 303] on img at bounding box center [626, 297] width 666 height 443
click at [930, 295] on img at bounding box center [626, 297] width 666 height 443
click at [1128, 206] on div at bounding box center [625, 353] width 1251 height 706
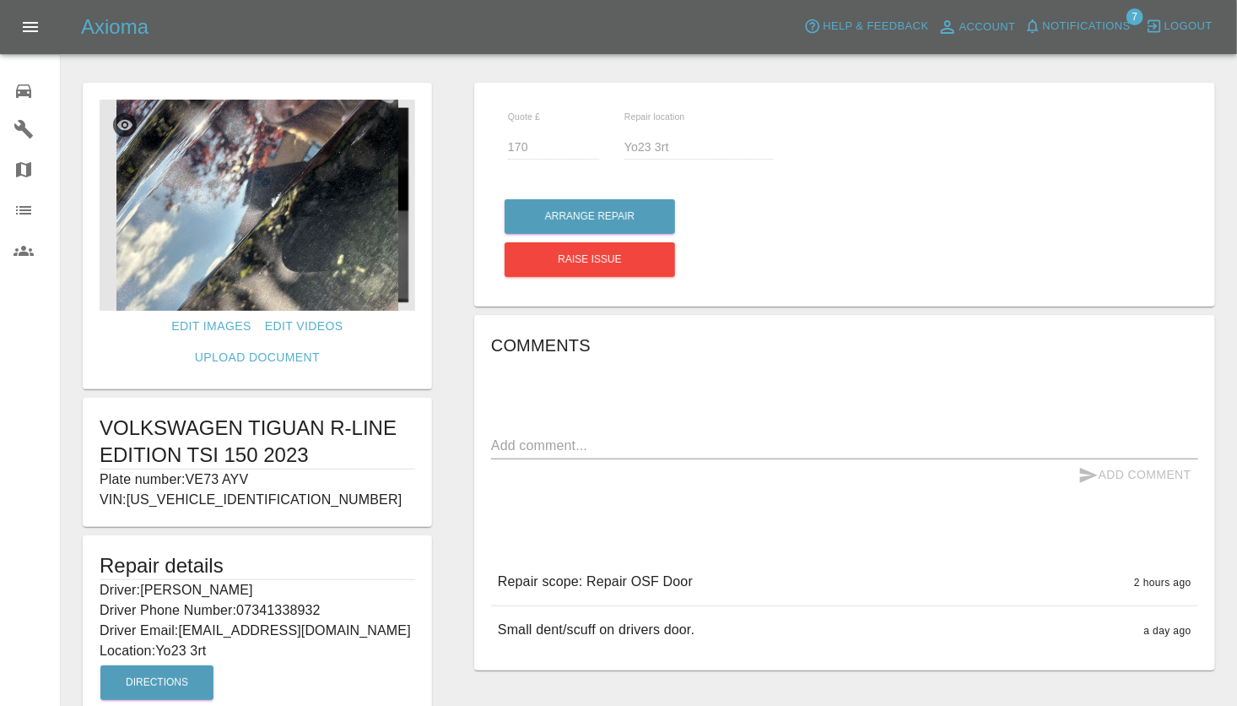
click at [450, 73] on div at bounding box center [649, 47] width 1150 height 54
click at [274, 223] on img at bounding box center [258, 205] width 316 height 211
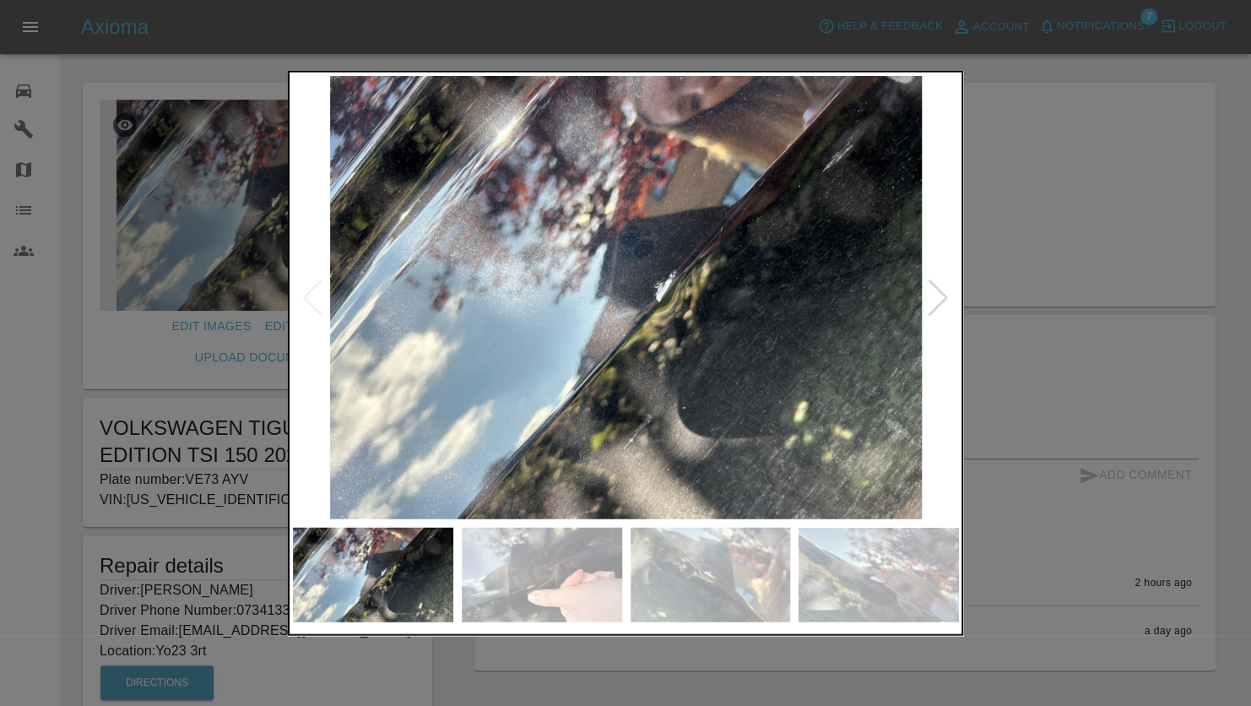
click at [1143, 150] on div at bounding box center [625, 353] width 1251 height 706
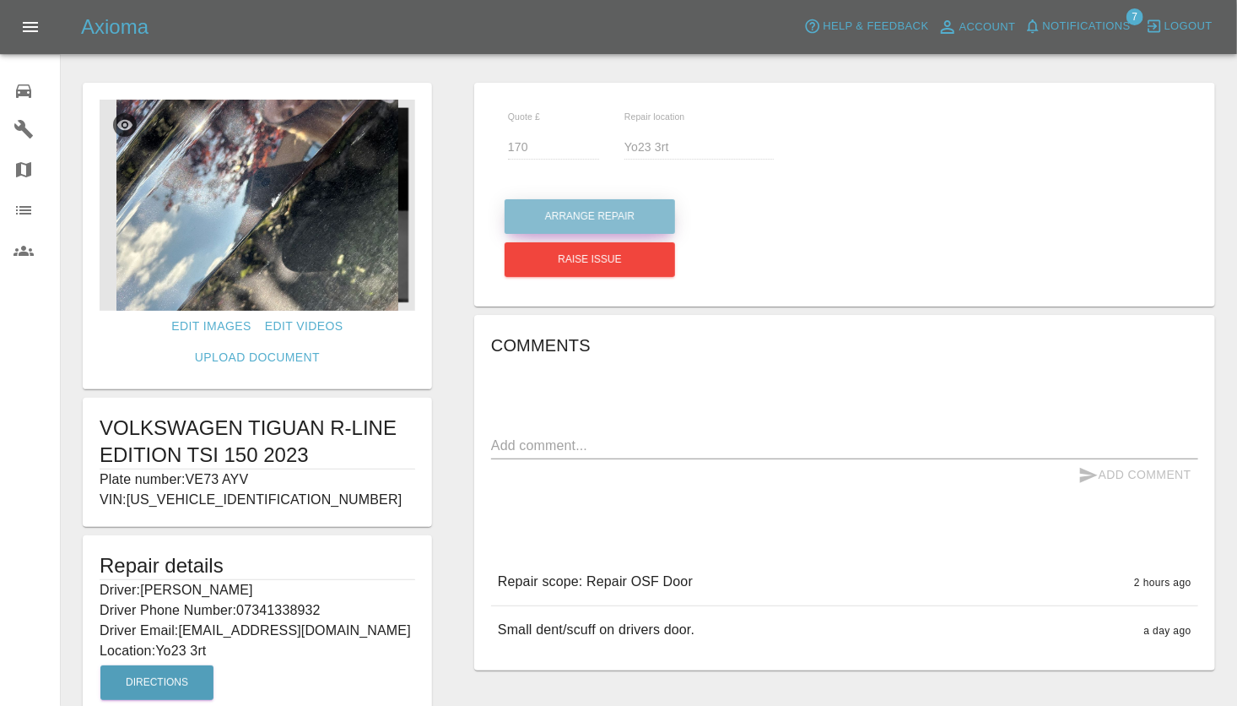
click at [589, 216] on button "Arrange Repair" at bounding box center [590, 216] width 171 height 35
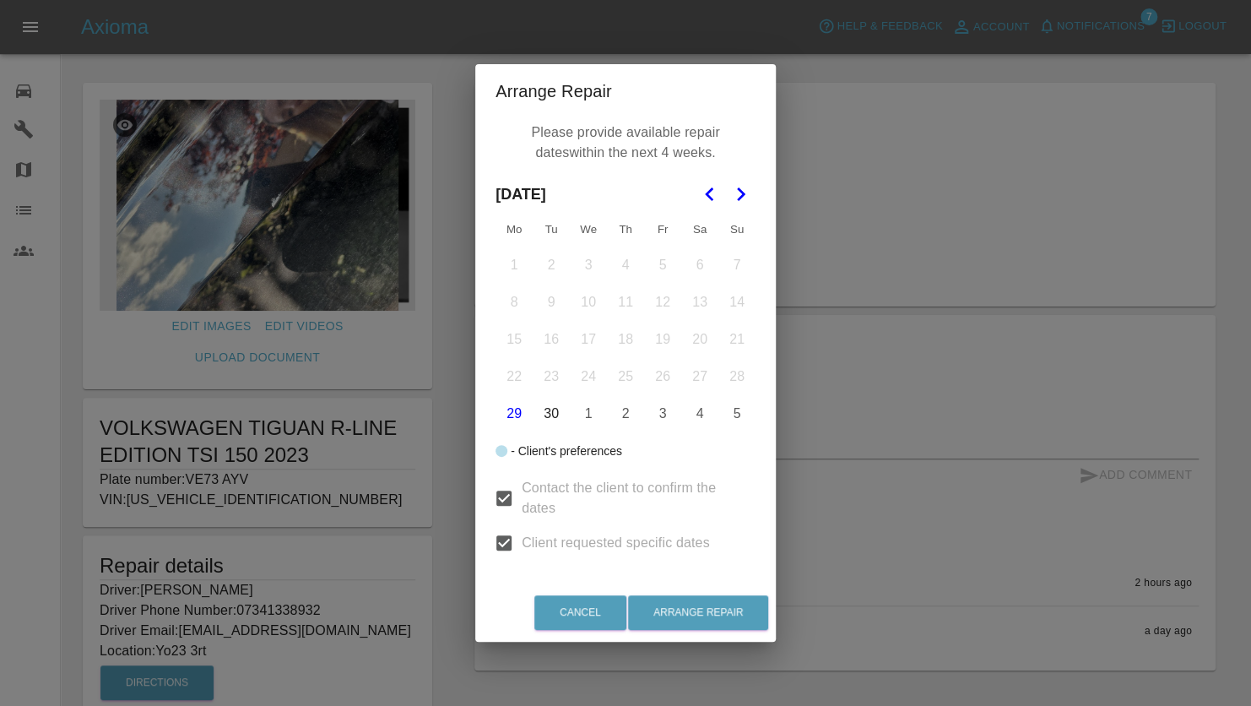
click at [744, 194] on polygon "Go to the Next Month" at bounding box center [741, 194] width 8 height 14
click at [879, 214] on div "Arrange Repair Please provide available repair dates within the next 4 weeks. […" at bounding box center [625, 353] width 1251 height 706
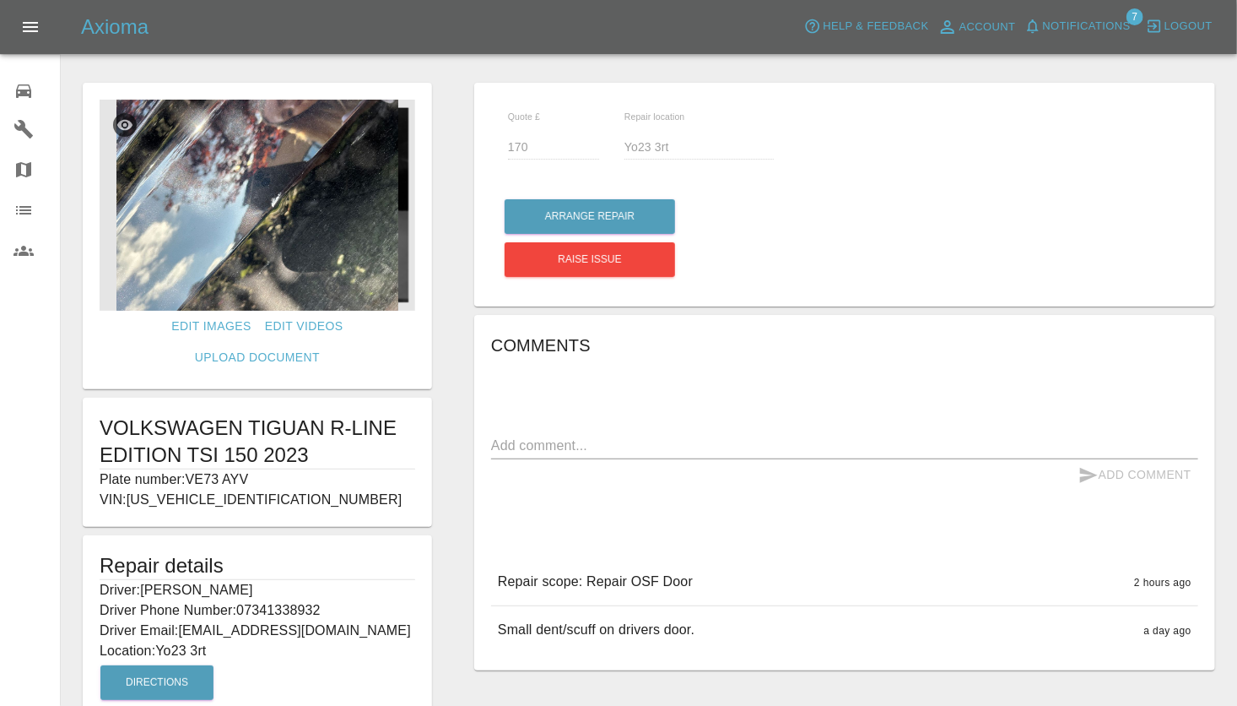
click at [273, 209] on img at bounding box center [258, 205] width 316 height 211
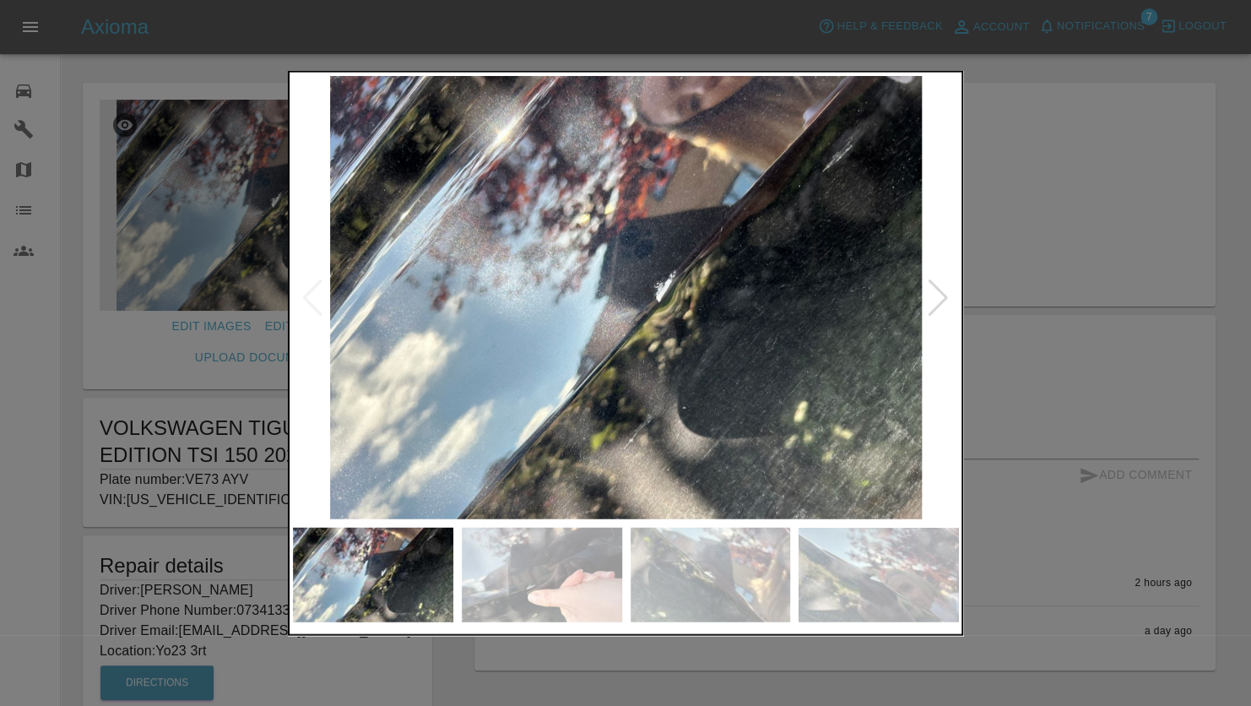
click at [1003, 241] on div at bounding box center [625, 353] width 1251 height 706
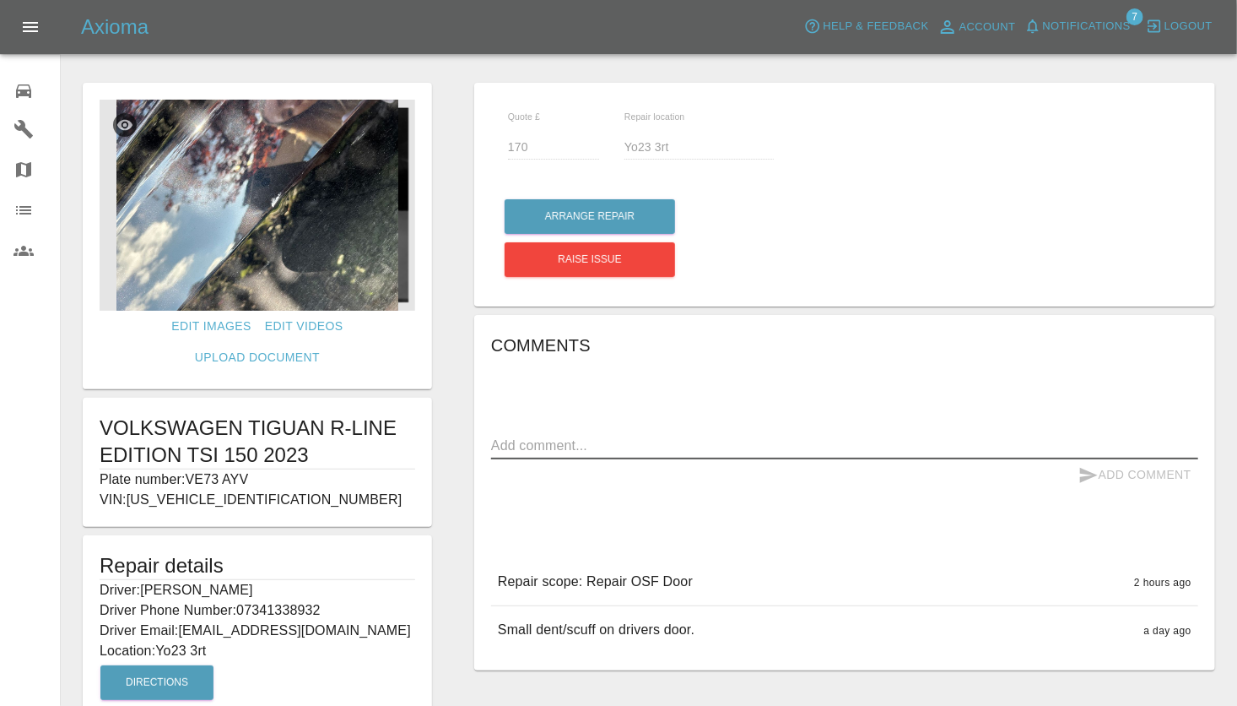
click at [561, 439] on textarea at bounding box center [844, 445] width 707 height 19
click at [733, 65] on div at bounding box center [649, 47] width 1150 height 54
click at [452, 69] on div at bounding box center [649, 47] width 1150 height 54
click at [447, 88] on div "Edit Images Edit Videos Upload Document VOLKSWAGEN TIGUAN R-LINE EDITION TSI 15…" at bounding box center [258, 436] width 392 height 725
click at [441, 334] on div "Edit Images Edit Videos Upload Document VOLKSWAGEN TIGUAN R-LINE EDITION TSI 15…" at bounding box center [258, 436] width 392 height 725
